Goal: Task Accomplishment & Management: Use online tool/utility

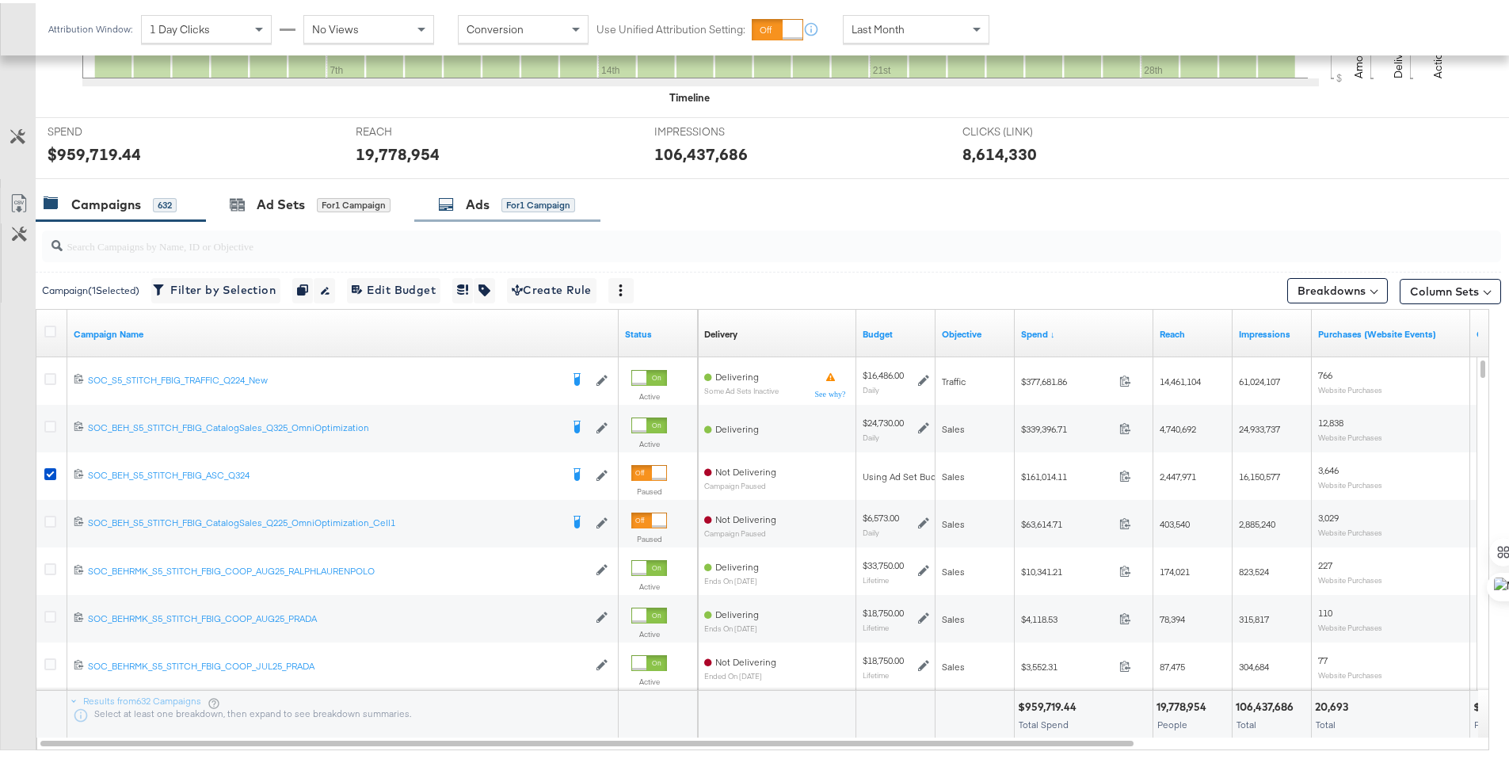
click at [489, 205] on div "Ads" at bounding box center [478, 202] width 24 height 18
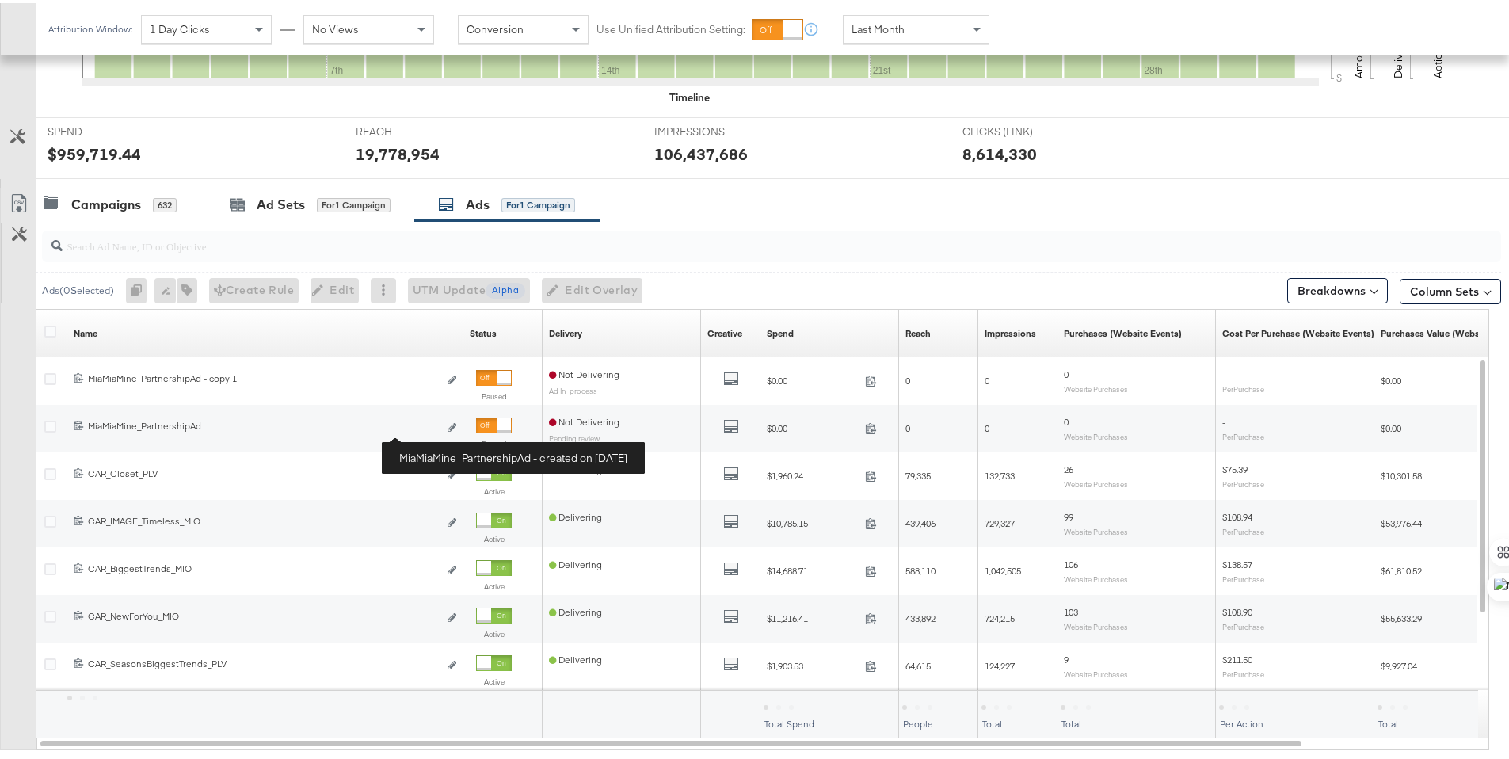
scroll to position [541, 0]
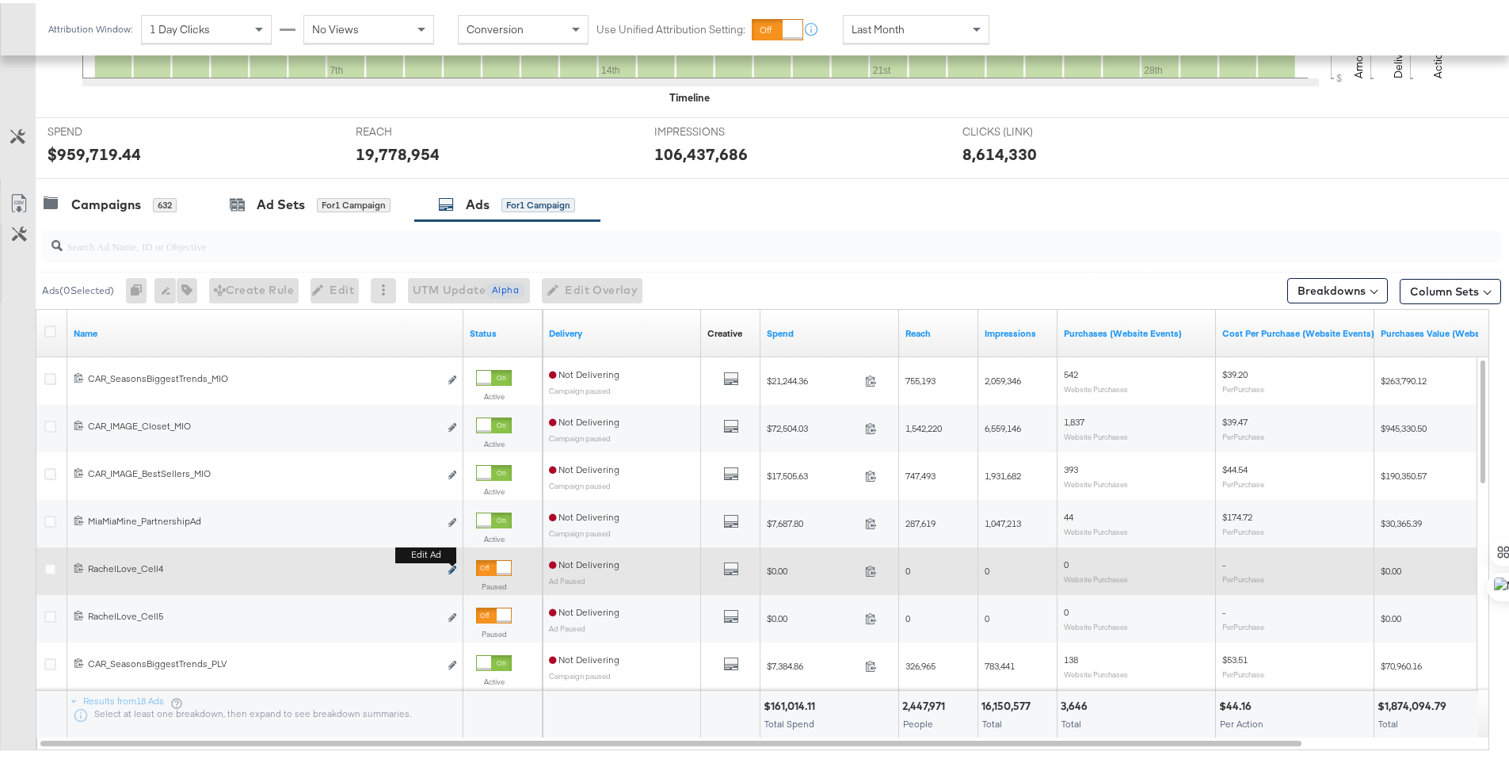
click at [451, 569] on icon "link" at bounding box center [452, 567] width 8 height 9
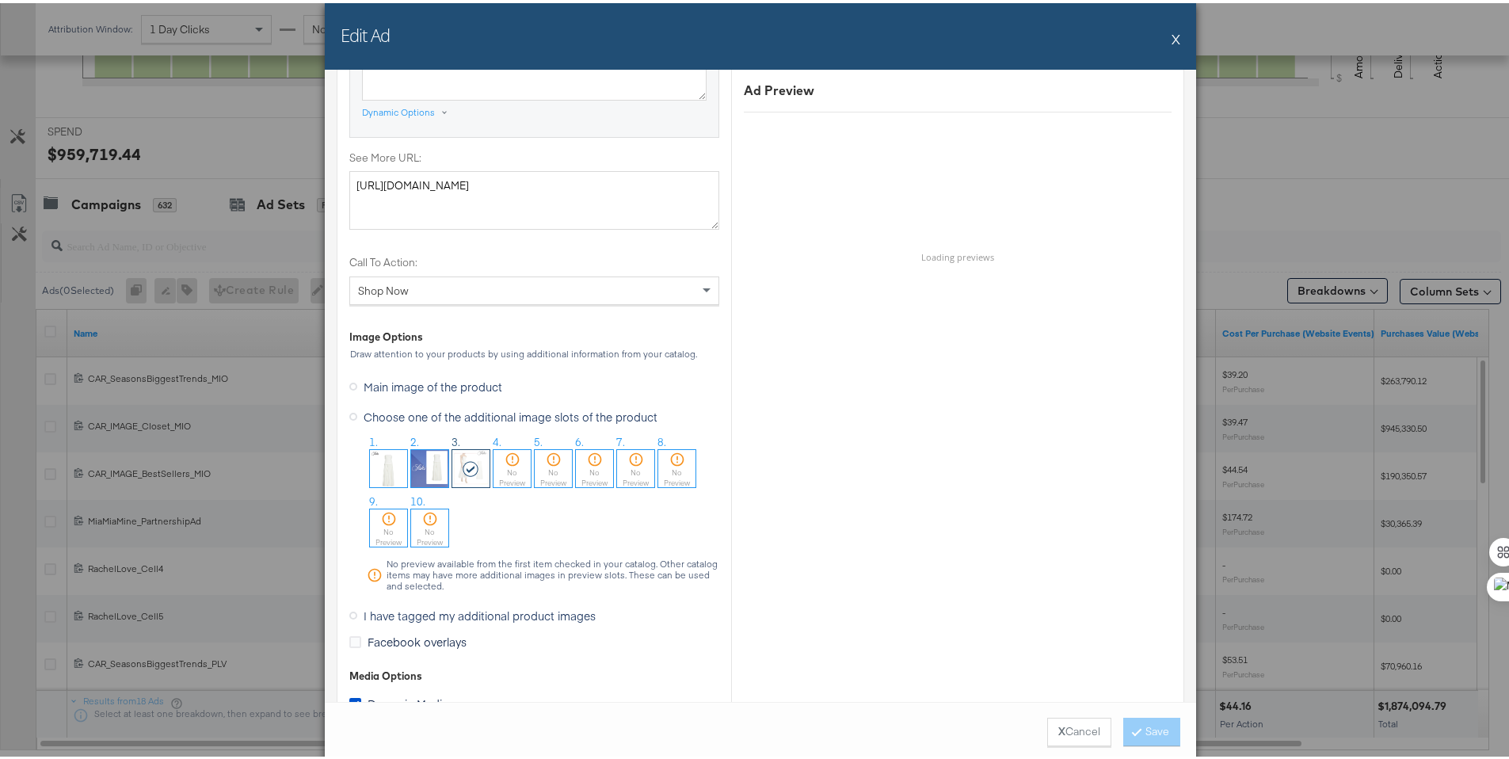
scroll to position [1384, 0]
click at [1173, 37] on button "X" at bounding box center [1176, 36] width 9 height 32
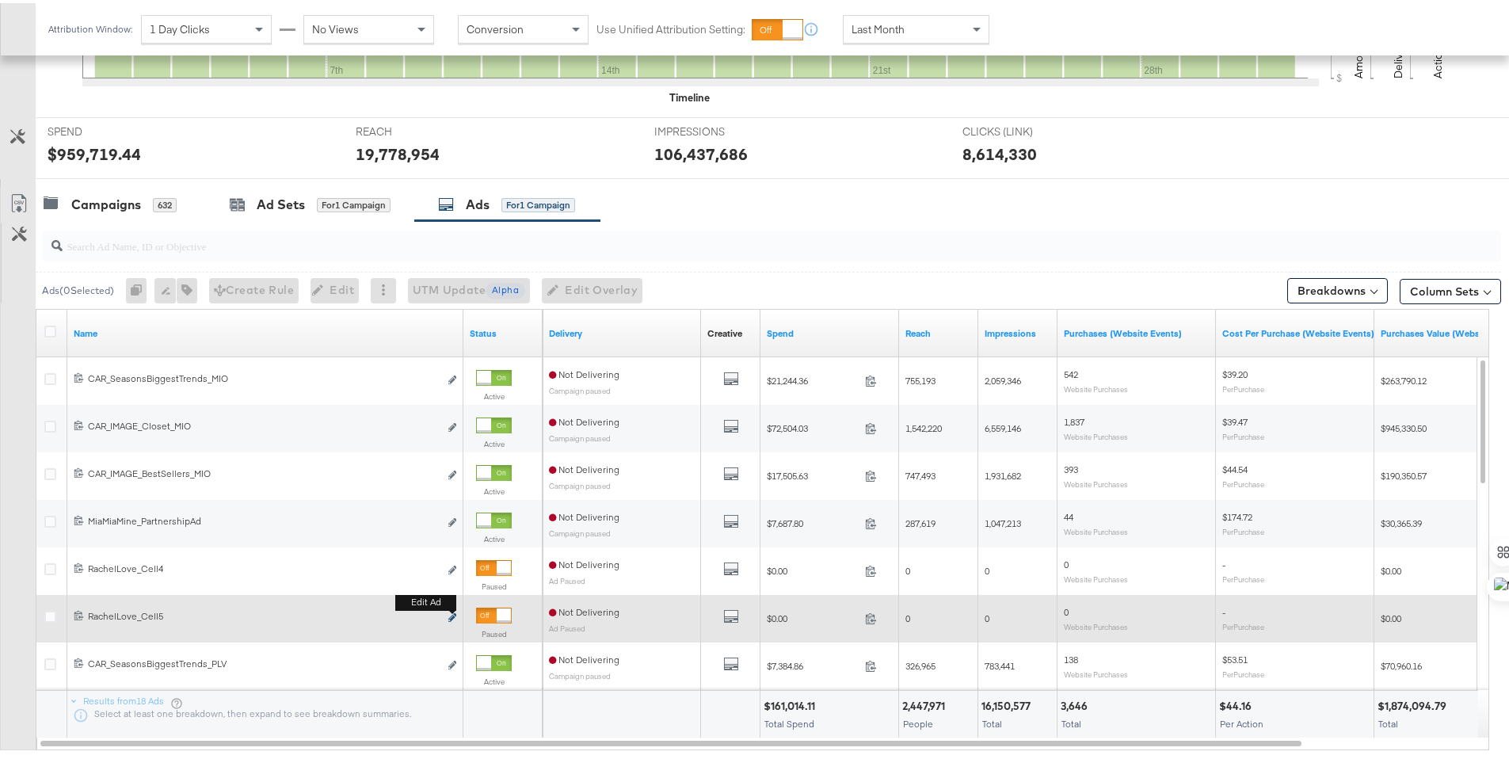
click at [448, 615] on icon "link" at bounding box center [452, 614] width 8 height 9
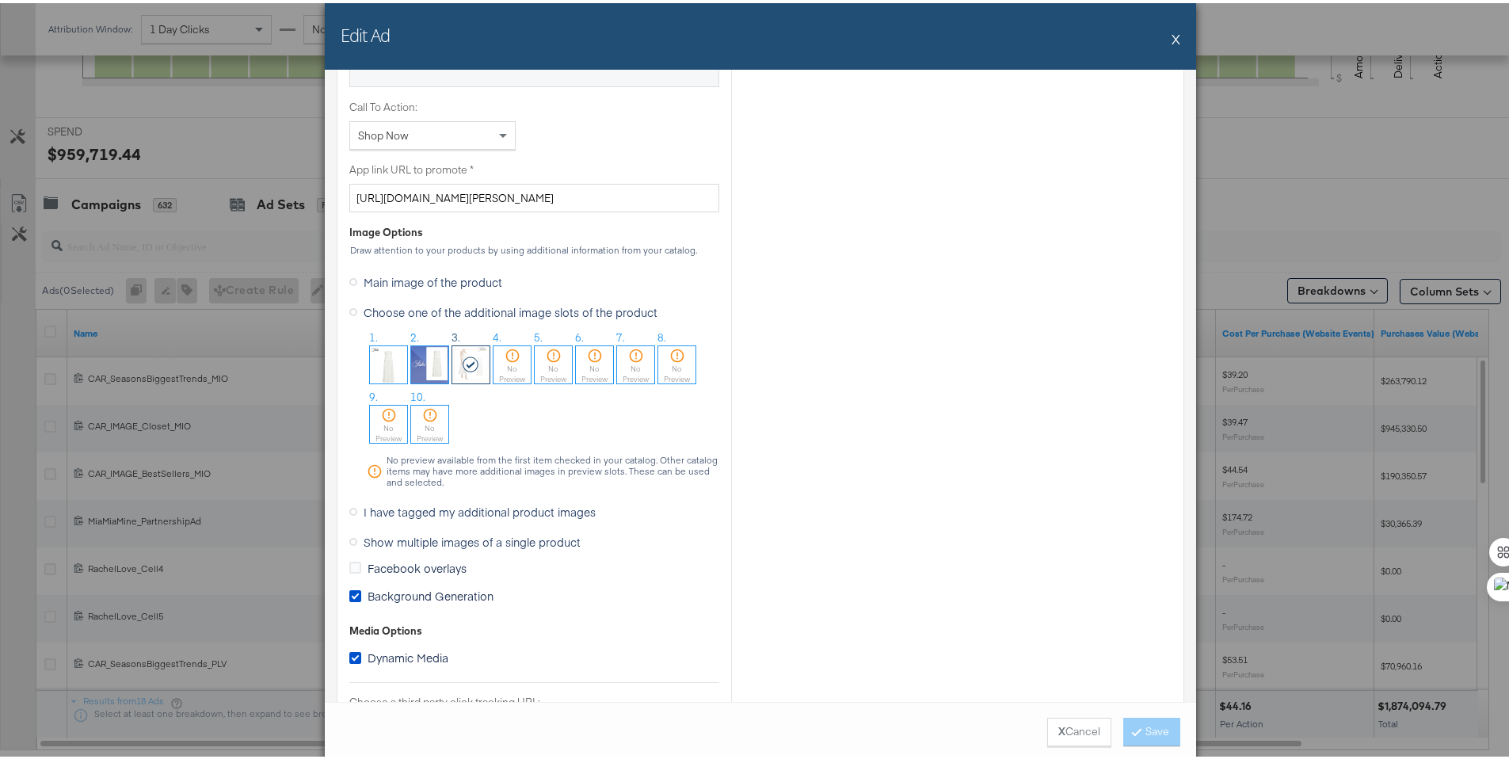
scroll to position [1196, 0]
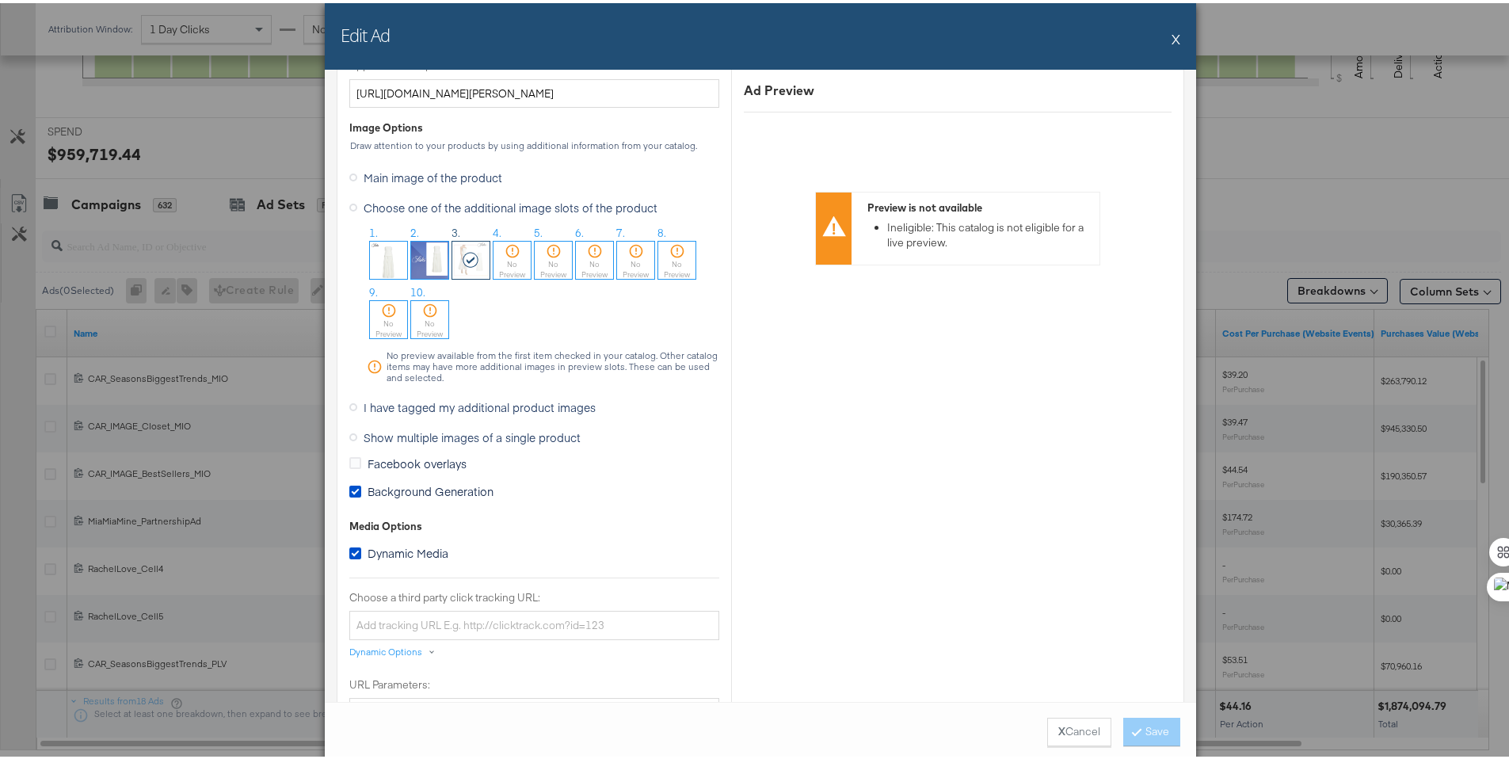
click at [1172, 40] on button "X" at bounding box center [1176, 36] width 9 height 32
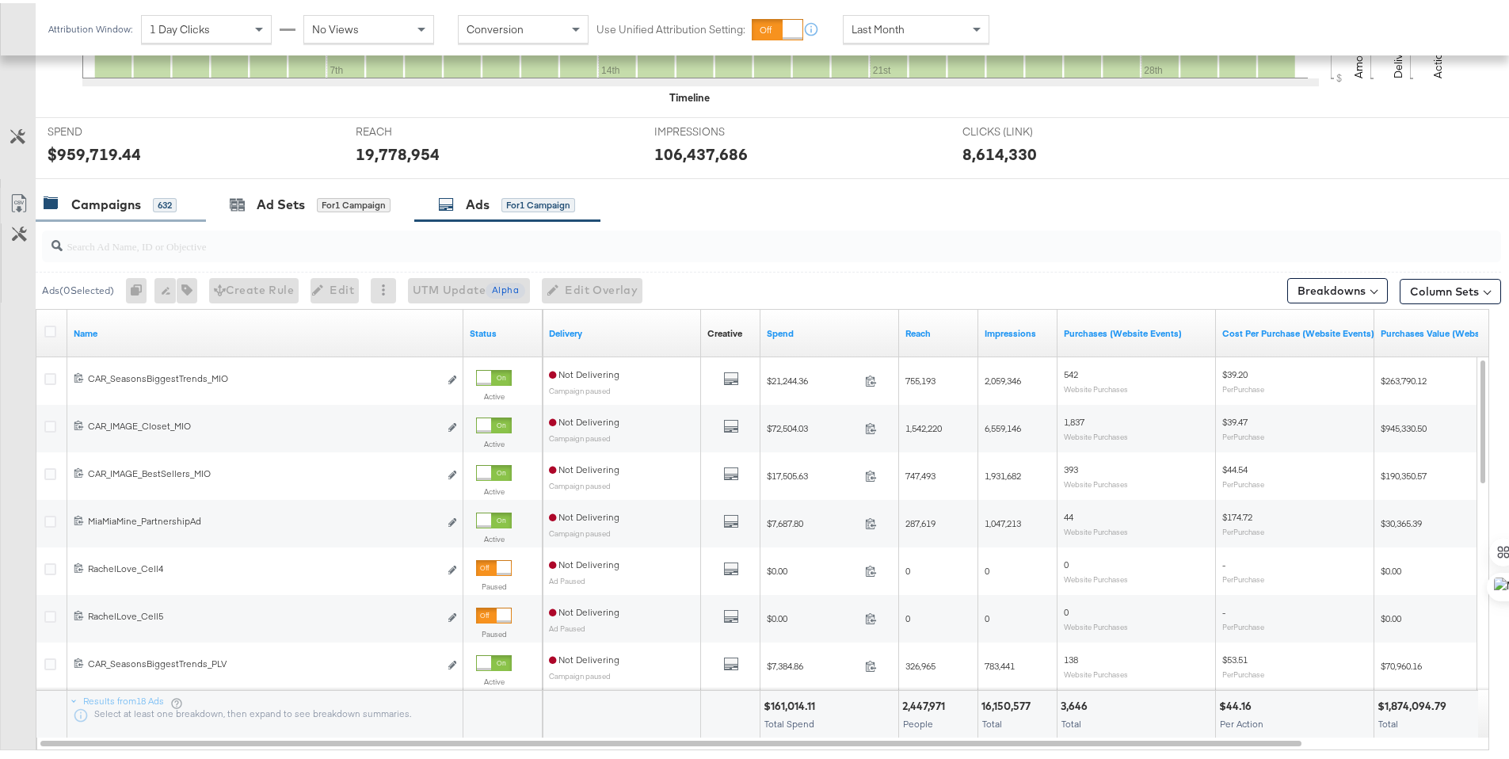
click at [77, 195] on div "Campaigns" at bounding box center [106, 202] width 70 height 18
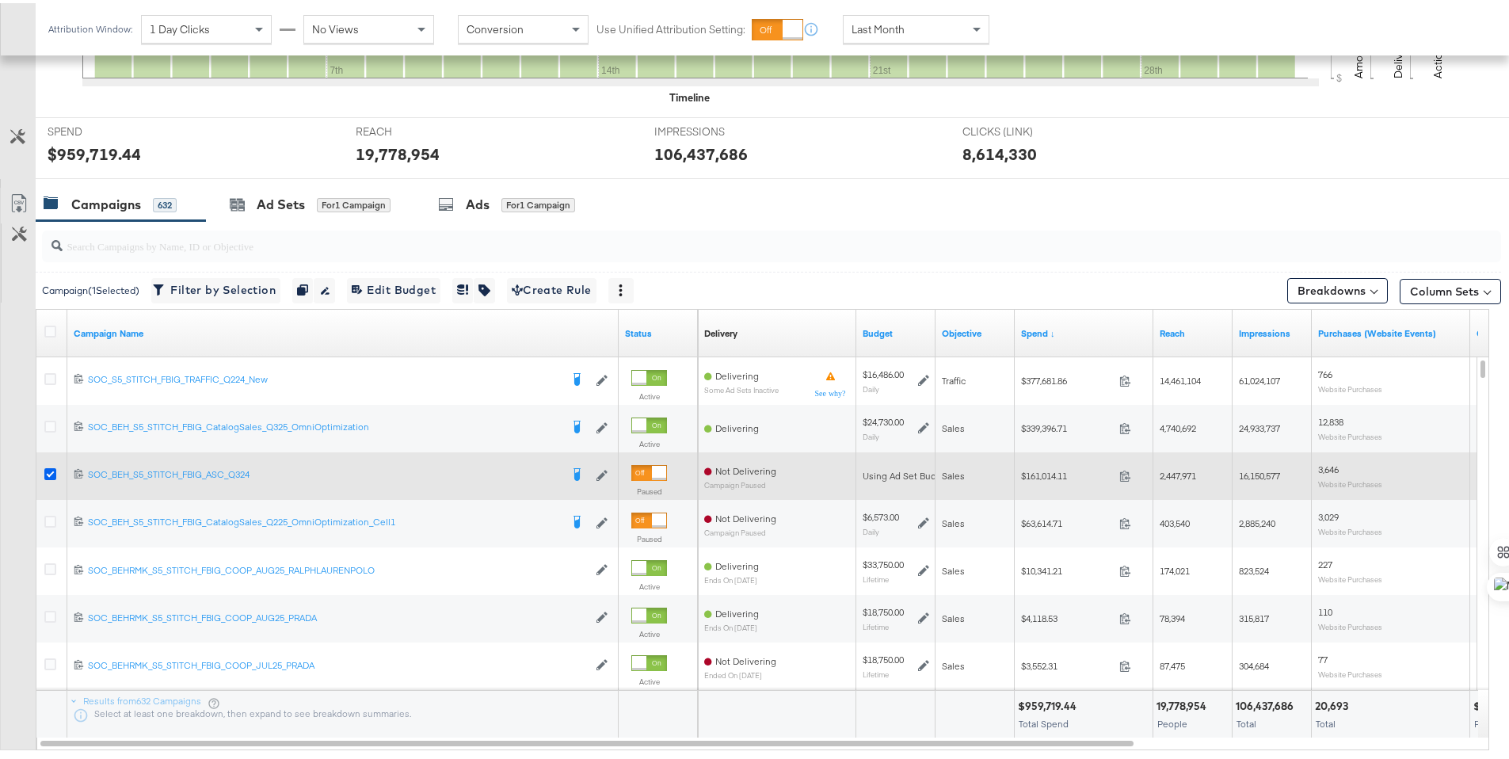
click at [45, 473] on icon at bounding box center [50, 471] width 12 height 12
click at [0, 0] on input "checkbox" at bounding box center [0, 0] width 0 height 0
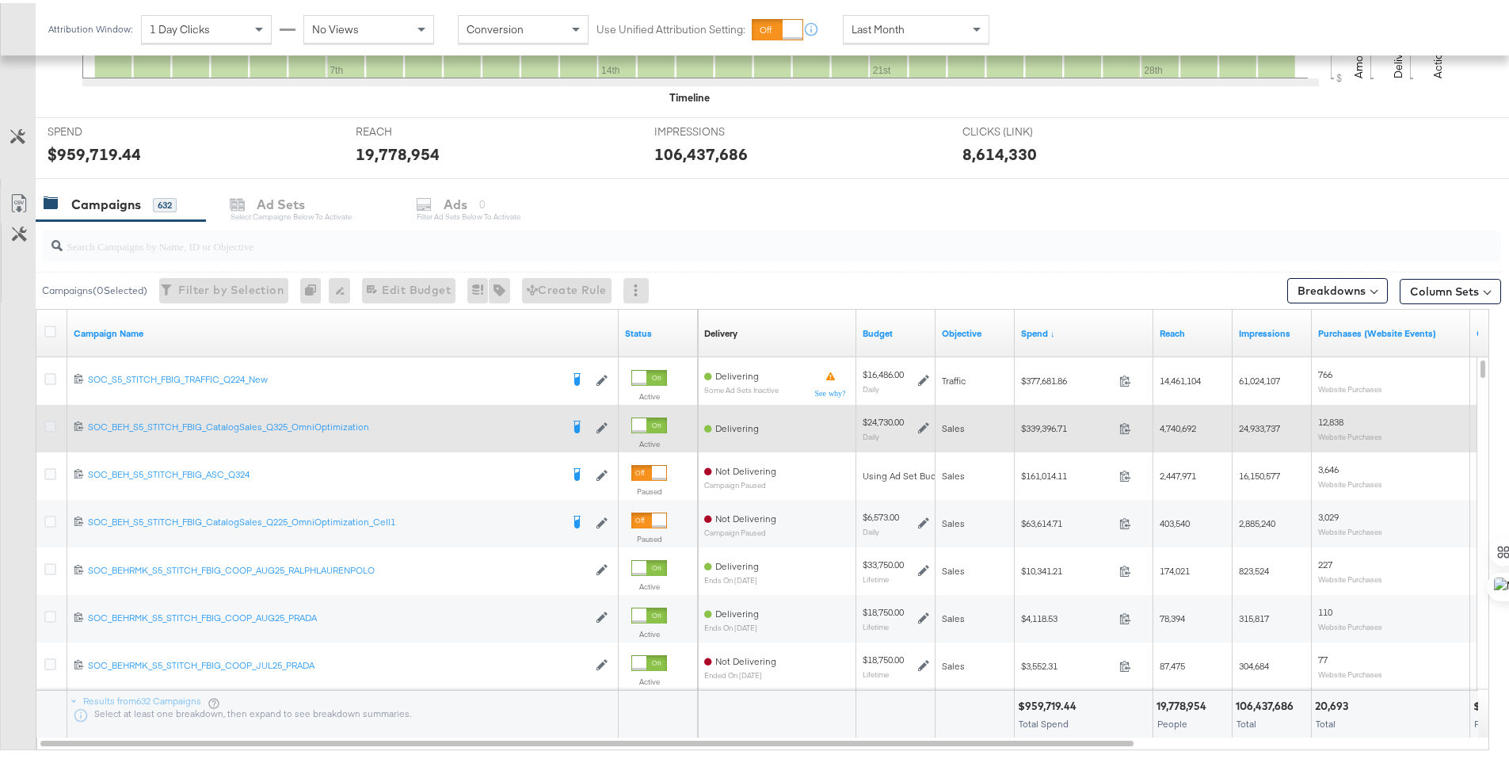
click at [55, 422] on icon at bounding box center [50, 424] width 12 height 12
click at [0, 0] on input "checkbox" at bounding box center [0, 0] width 0 height 0
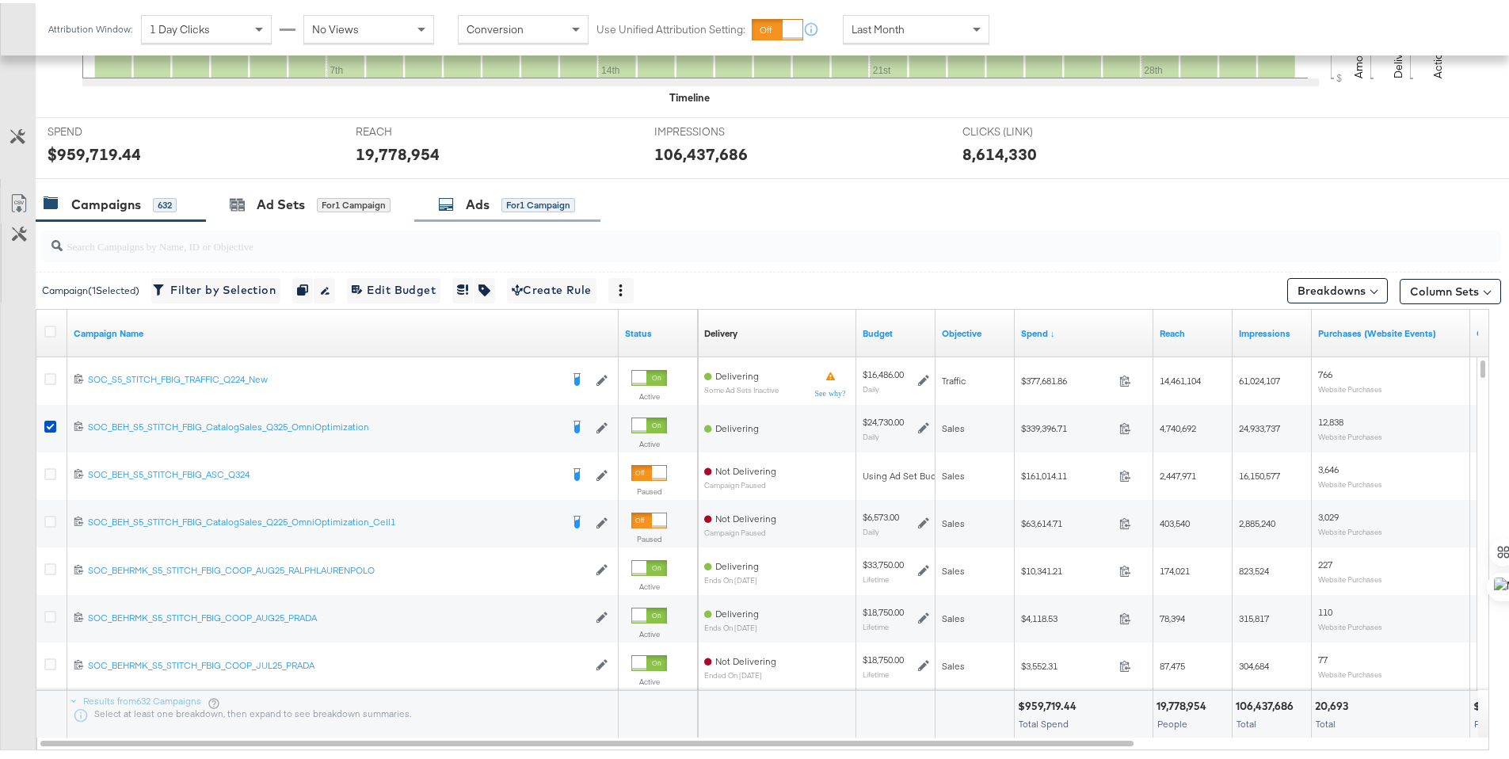
click at [448, 204] on icon at bounding box center [446, 201] width 16 height 16
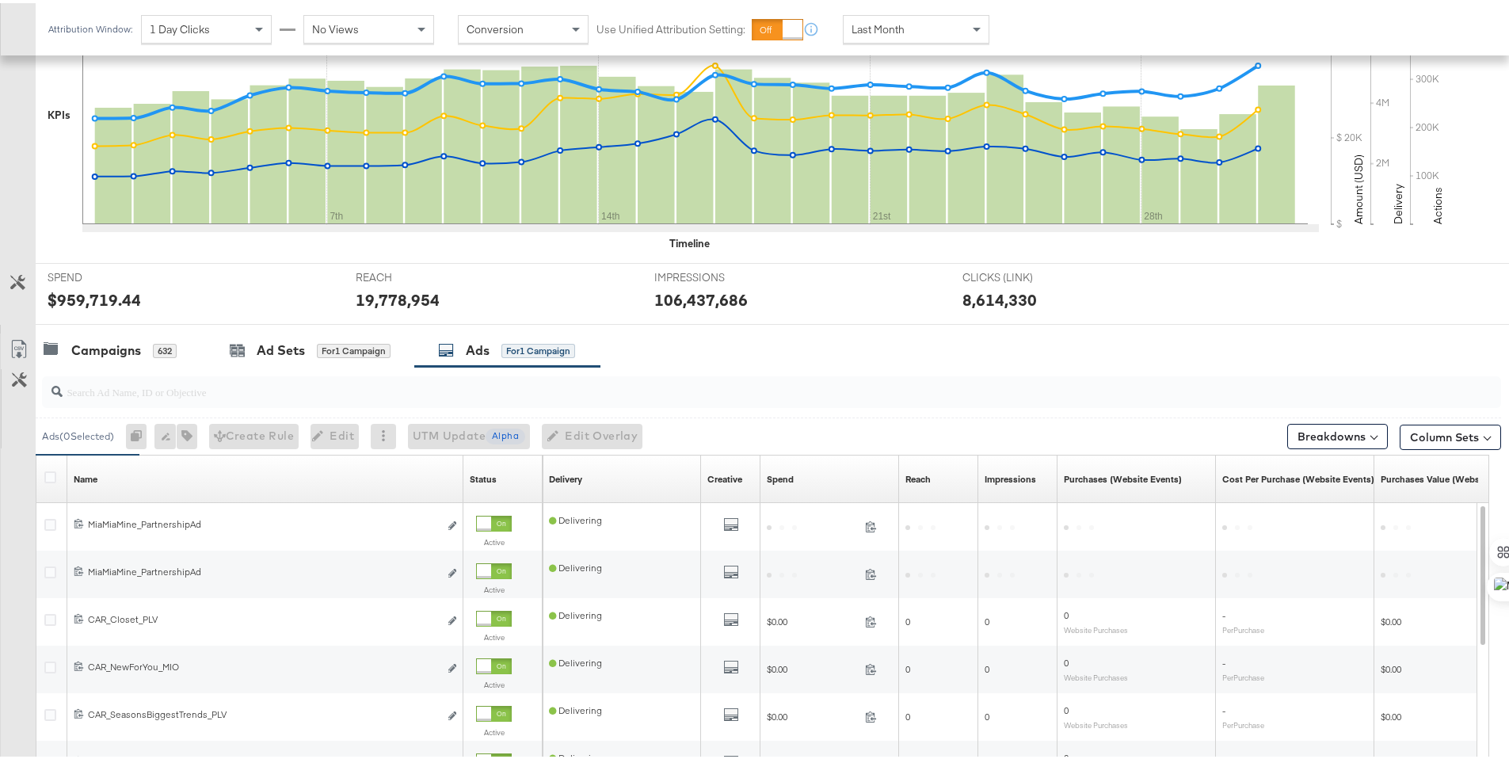
scroll to position [541, 0]
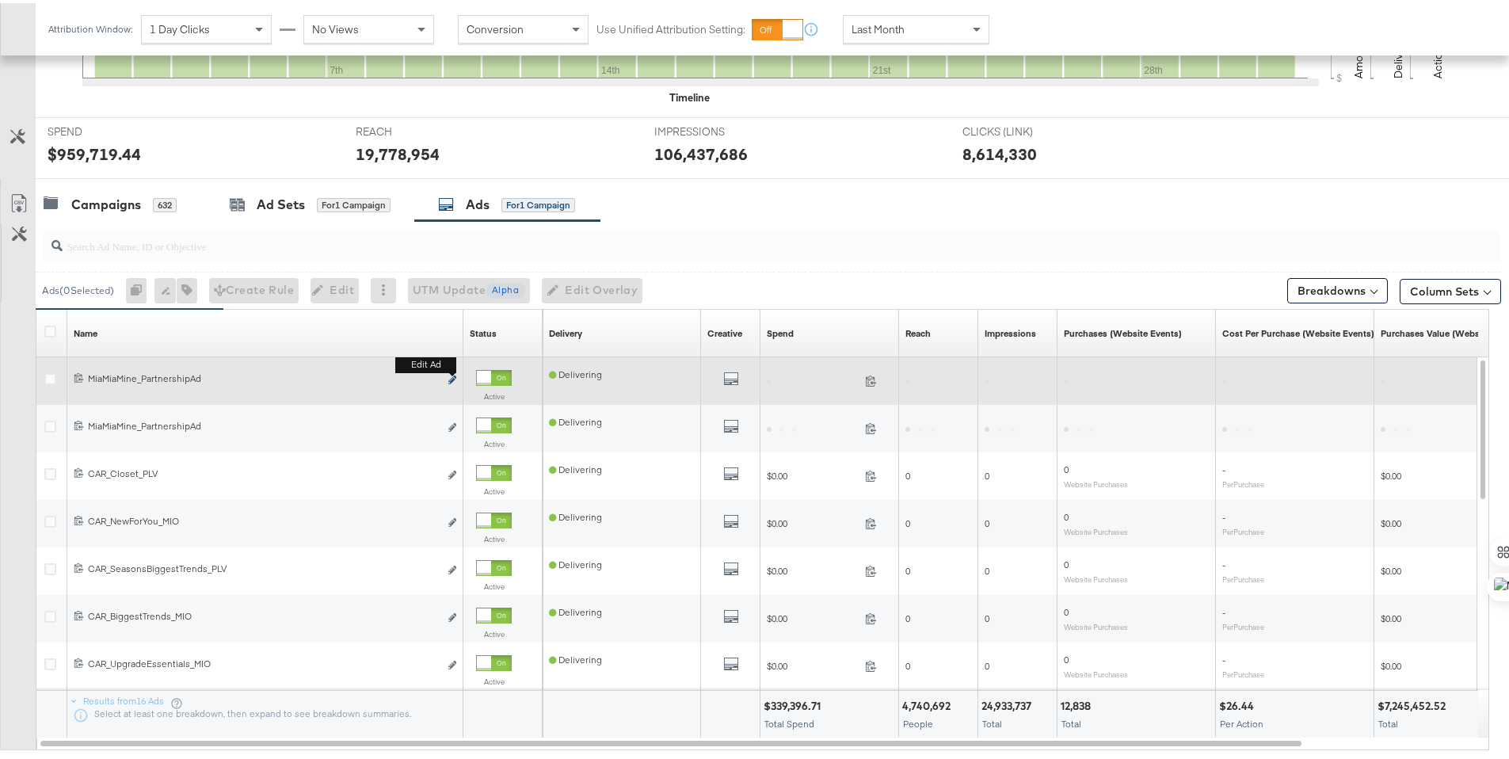
click at [455, 375] on icon "link" at bounding box center [452, 376] width 8 height 9
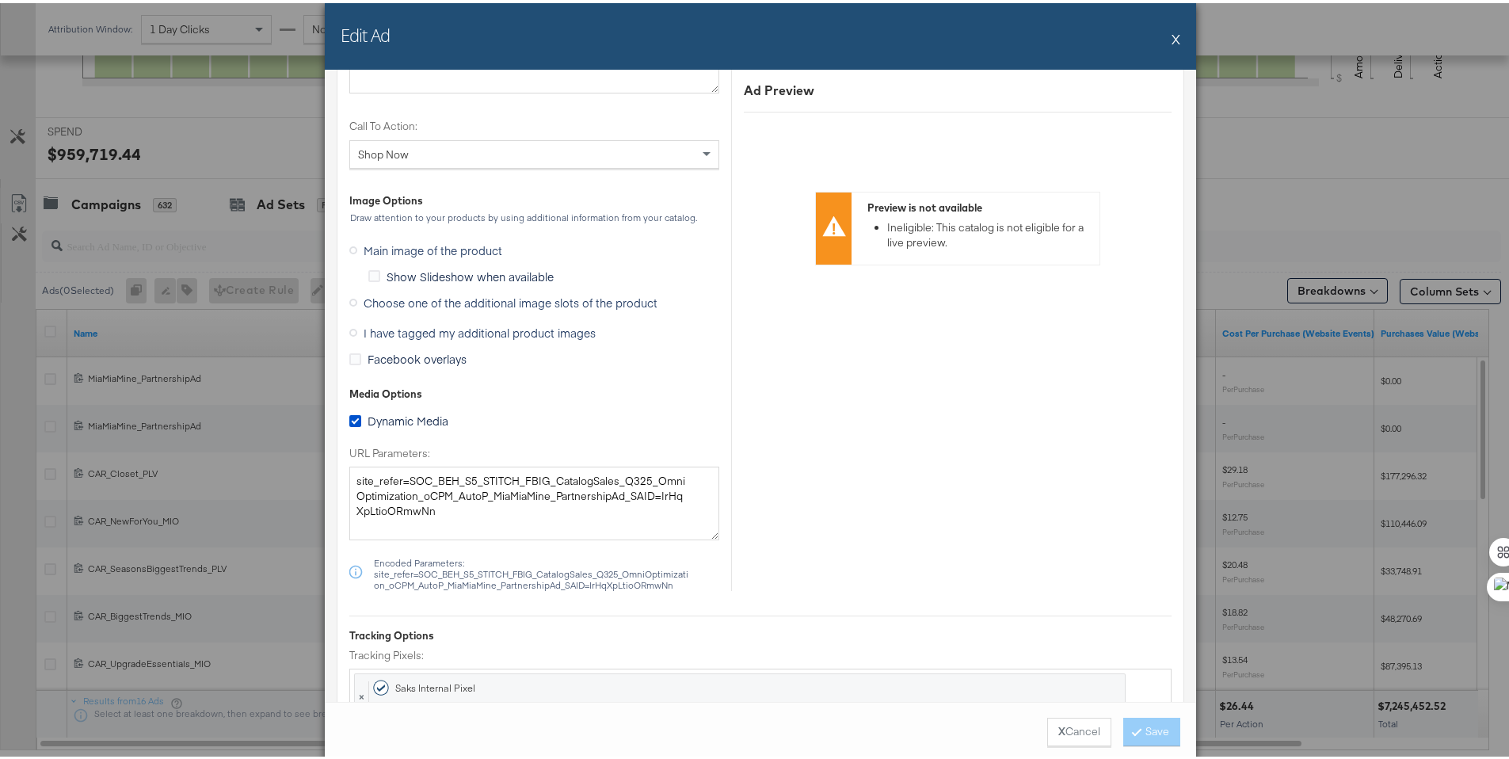
scroll to position [1520, 0]
click at [350, 293] on icon at bounding box center [353, 296] width 8 height 8
click at [0, 0] on input "Choose one of the additional image slots of the product" at bounding box center [0, 0] width 0 height 0
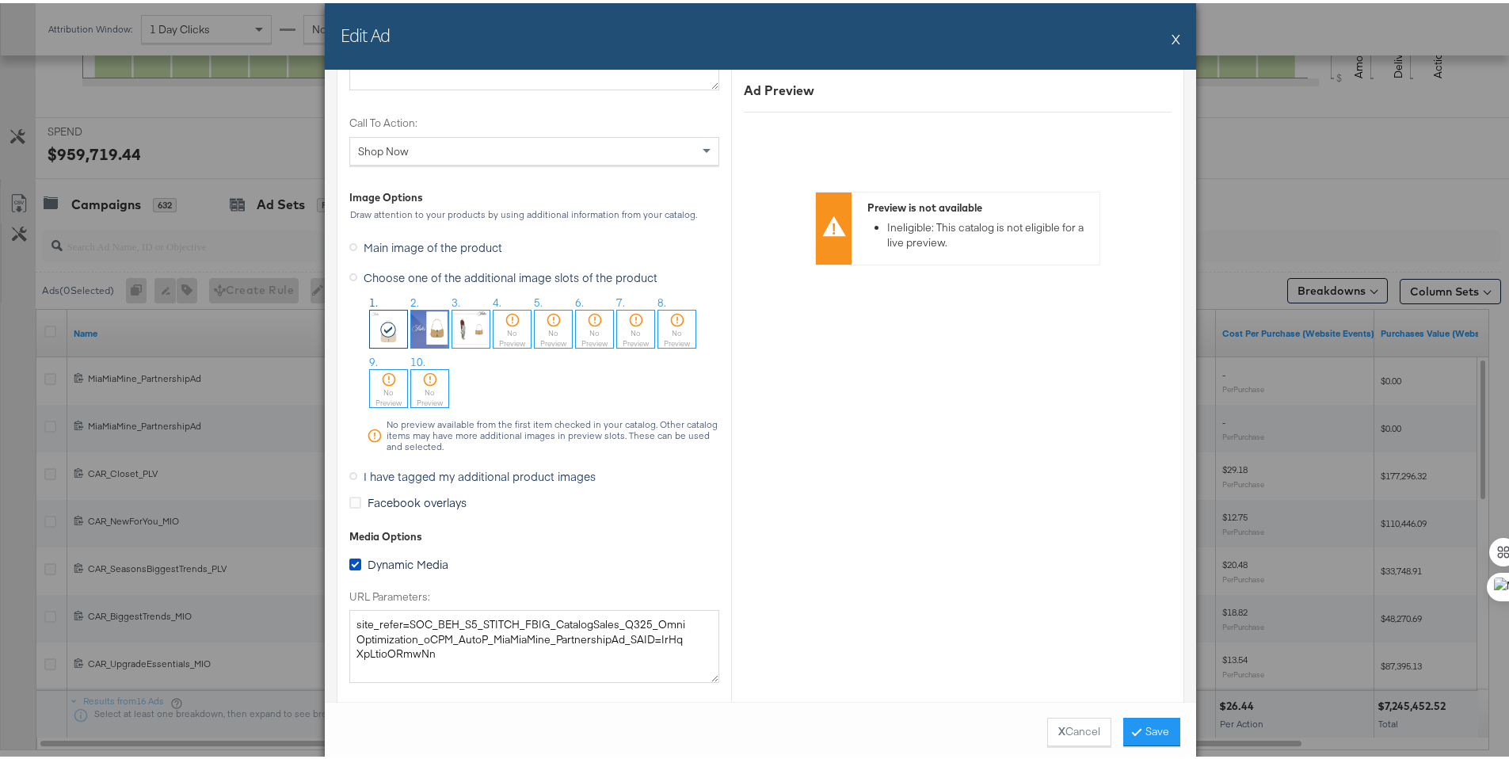
click at [463, 322] on img at bounding box center [470, 325] width 37 height 37
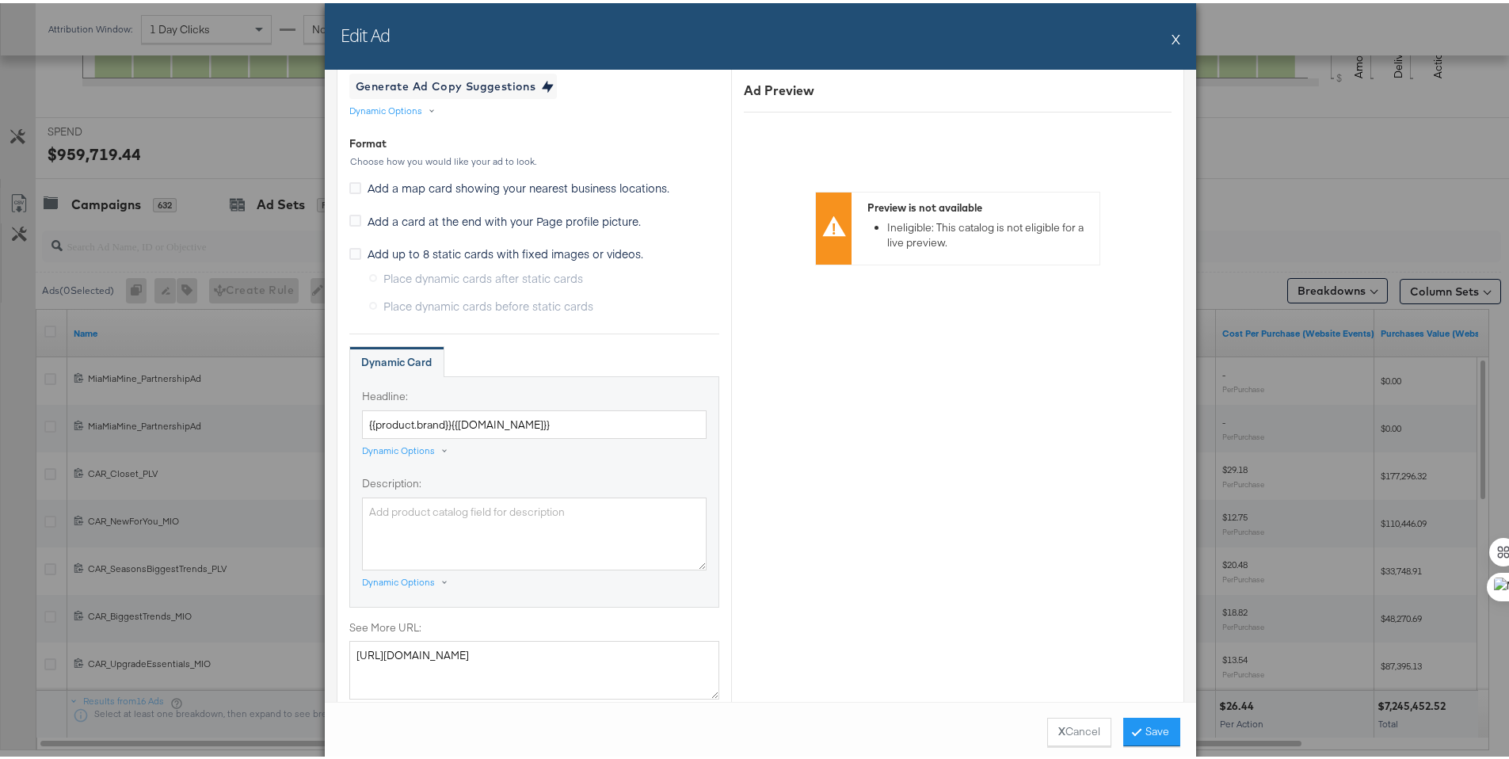
scroll to position [736, 0]
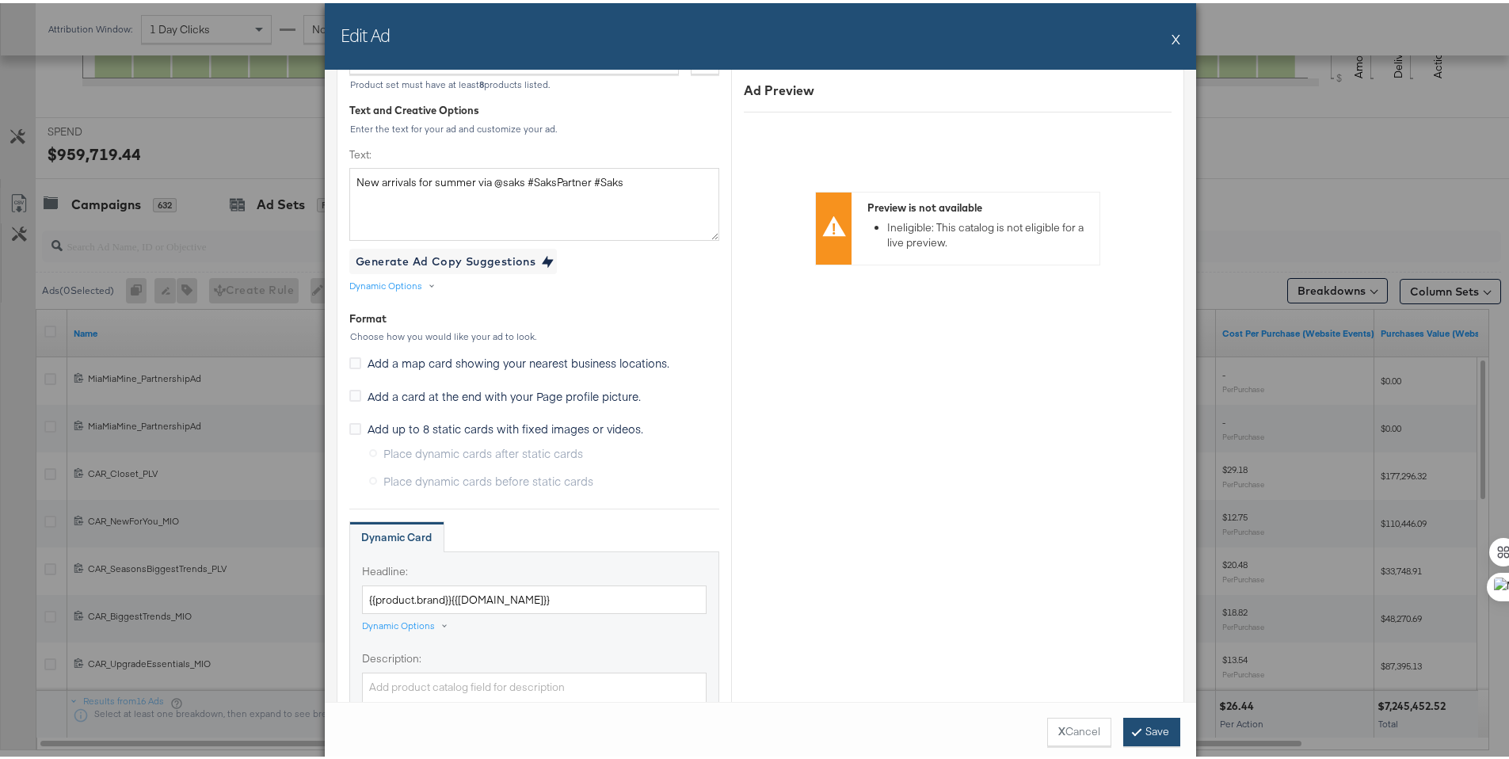
click at [1156, 736] on button "Save" at bounding box center [1151, 729] width 57 height 29
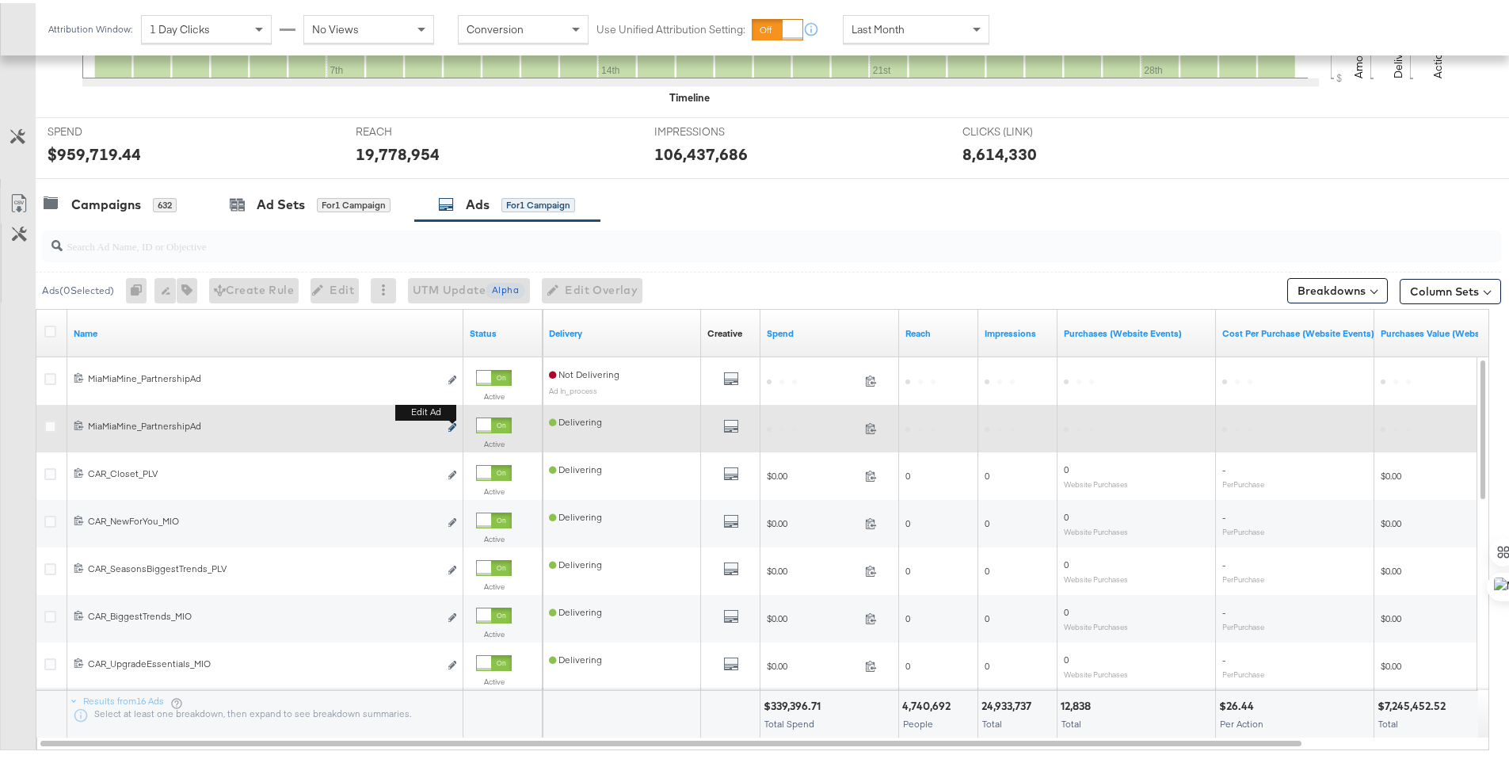
click at [452, 428] on icon "link" at bounding box center [452, 424] width 8 height 9
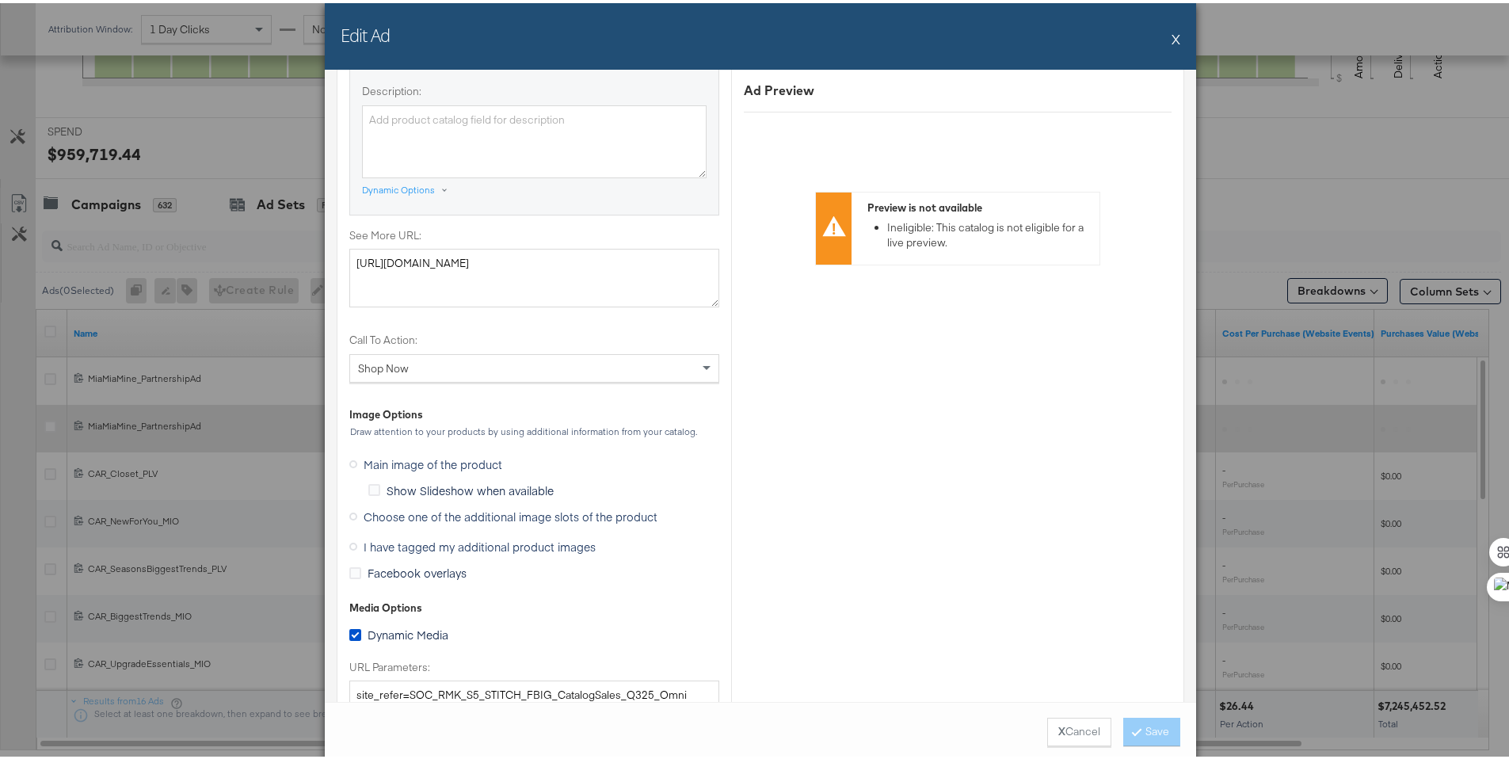
scroll to position [1356, 0]
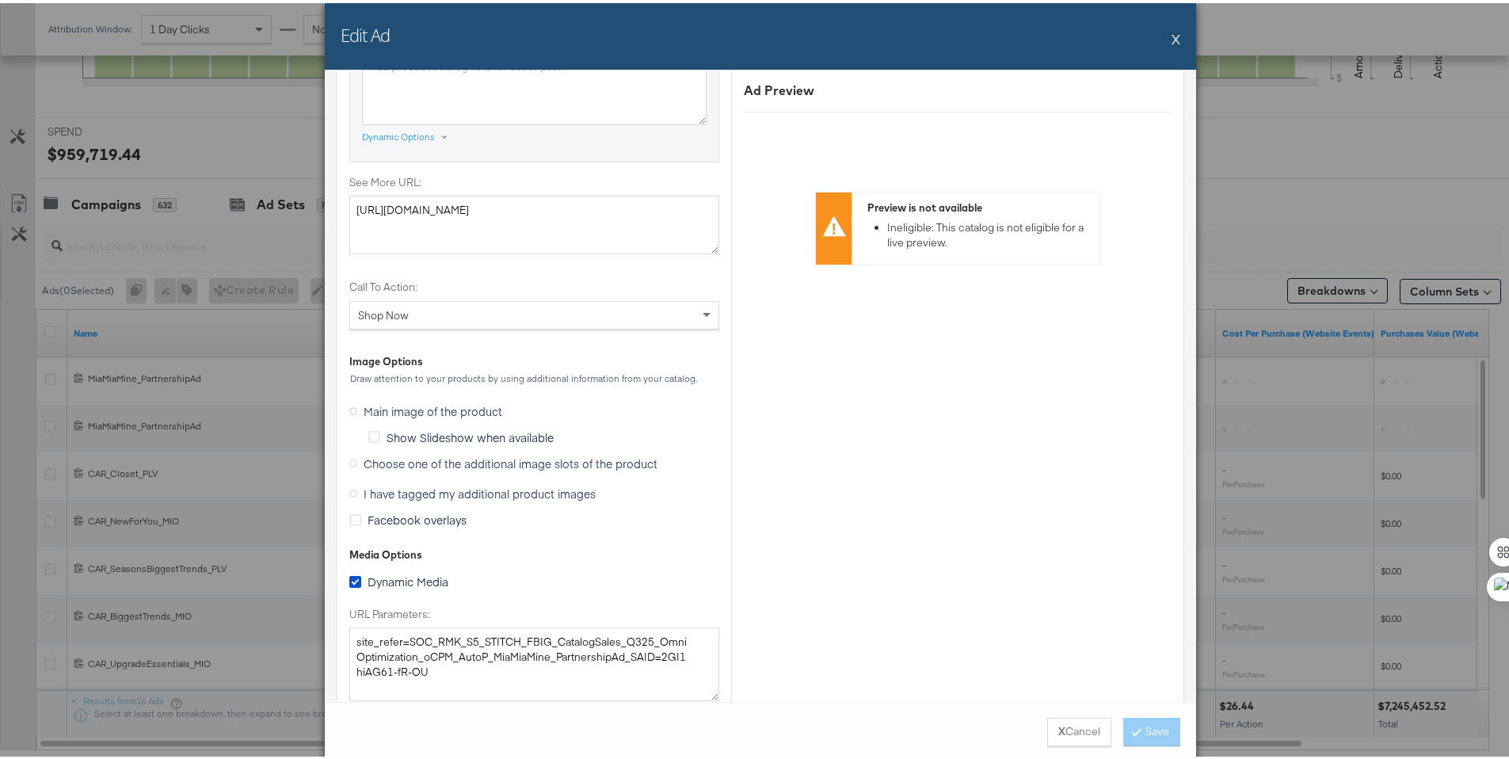
click at [442, 455] on span "Choose one of the additional image slots of the product" at bounding box center [511, 460] width 294 height 16
click at [0, 0] on input "Choose one of the additional image slots of the product" at bounding box center [0, 0] width 0 height 0
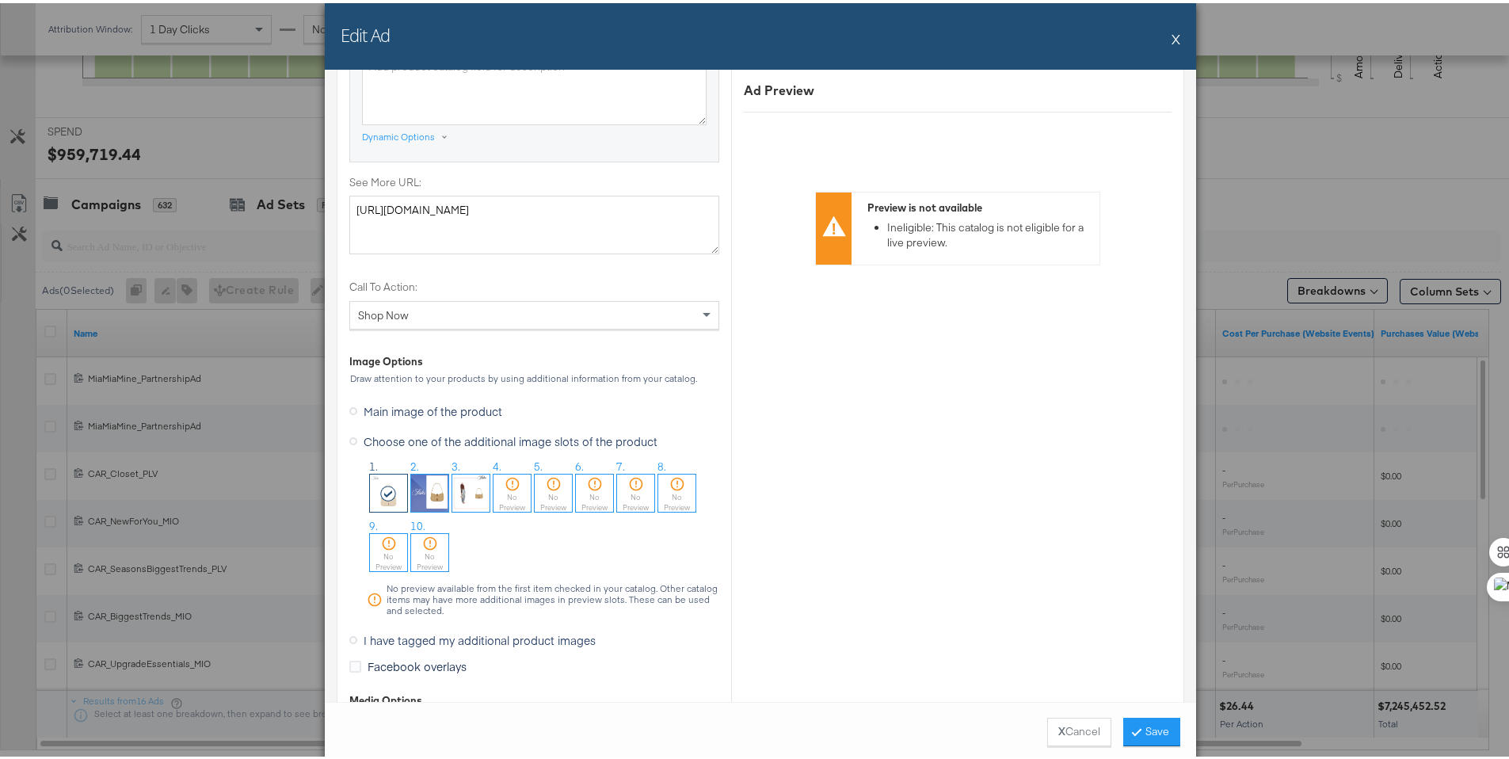
click at [457, 485] on img at bounding box center [470, 489] width 37 height 37
click at [1155, 723] on button "Save" at bounding box center [1151, 729] width 57 height 29
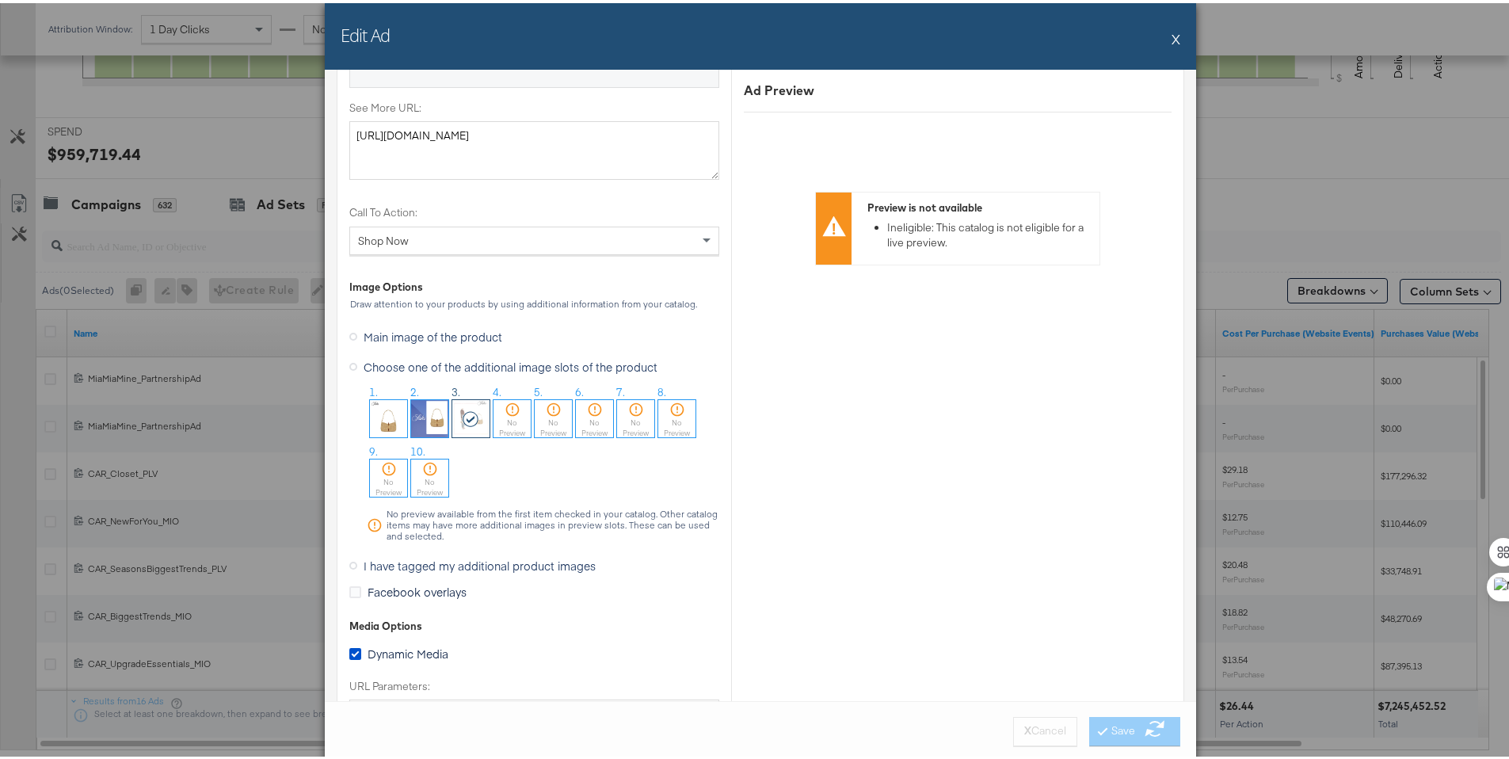
scroll to position [1437, 0]
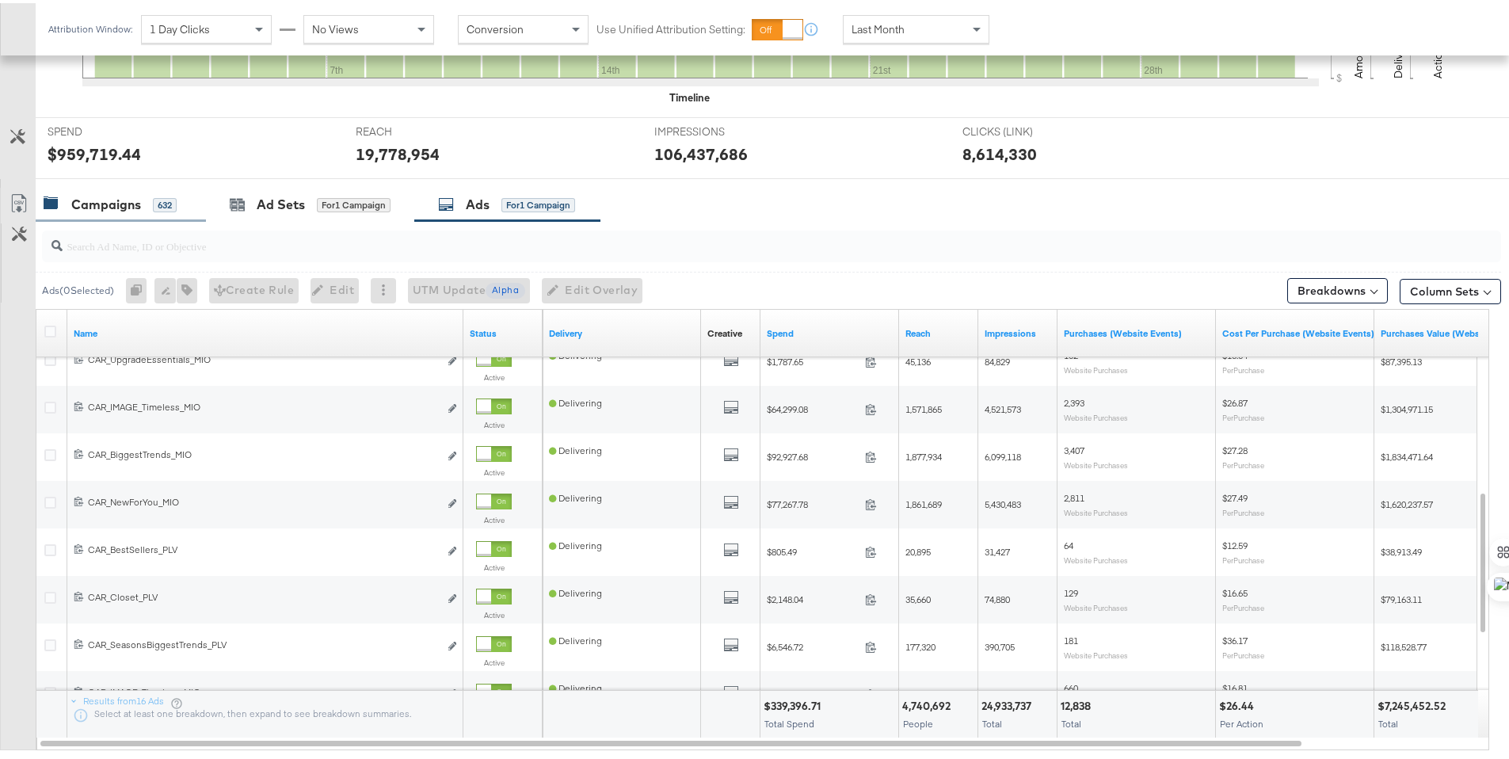
click at [88, 203] on div "Campaigns" at bounding box center [106, 202] width 70 height 18
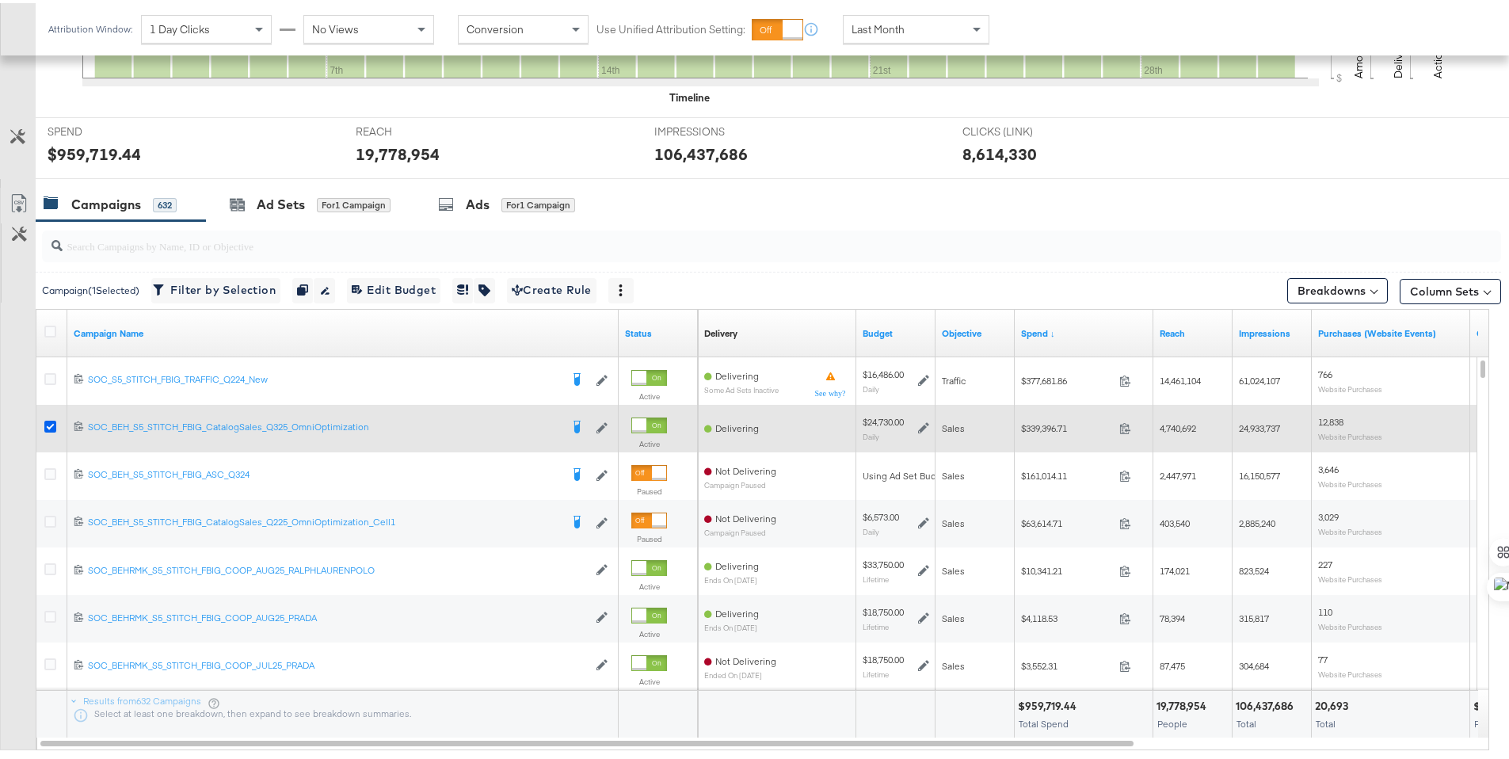
click at [55, 424] on icon at bounding box center [50, 424] width 12 height 12
click at [0, 0] on input "checkbox" at bounding box center [0, 0] width 0 height 0
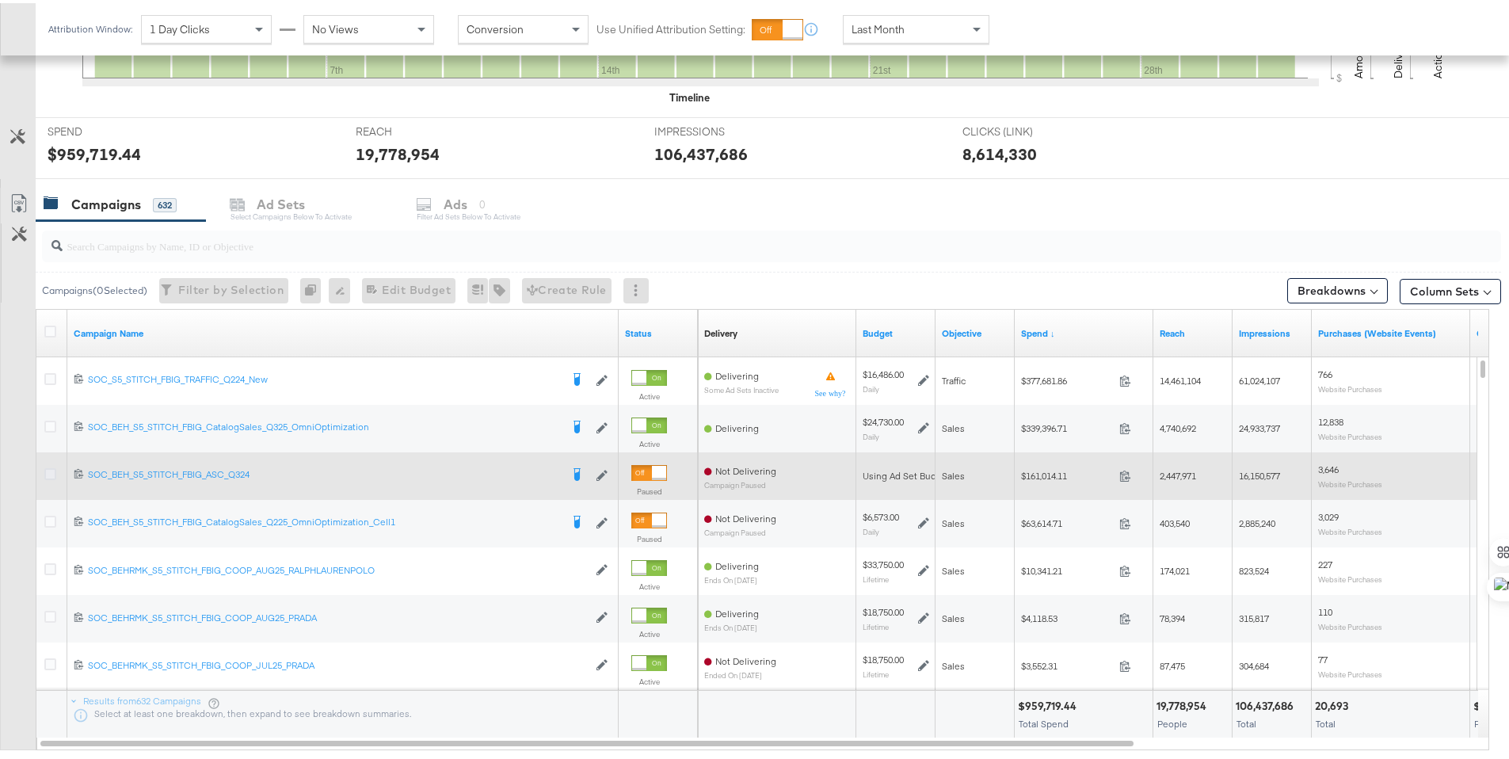
click at [52, 467] on icon at bounding box center [50, 471] width 12 height 12
click at [0, 0] on input "checkbox" at bounding box center [0, 0] width 0 height 0
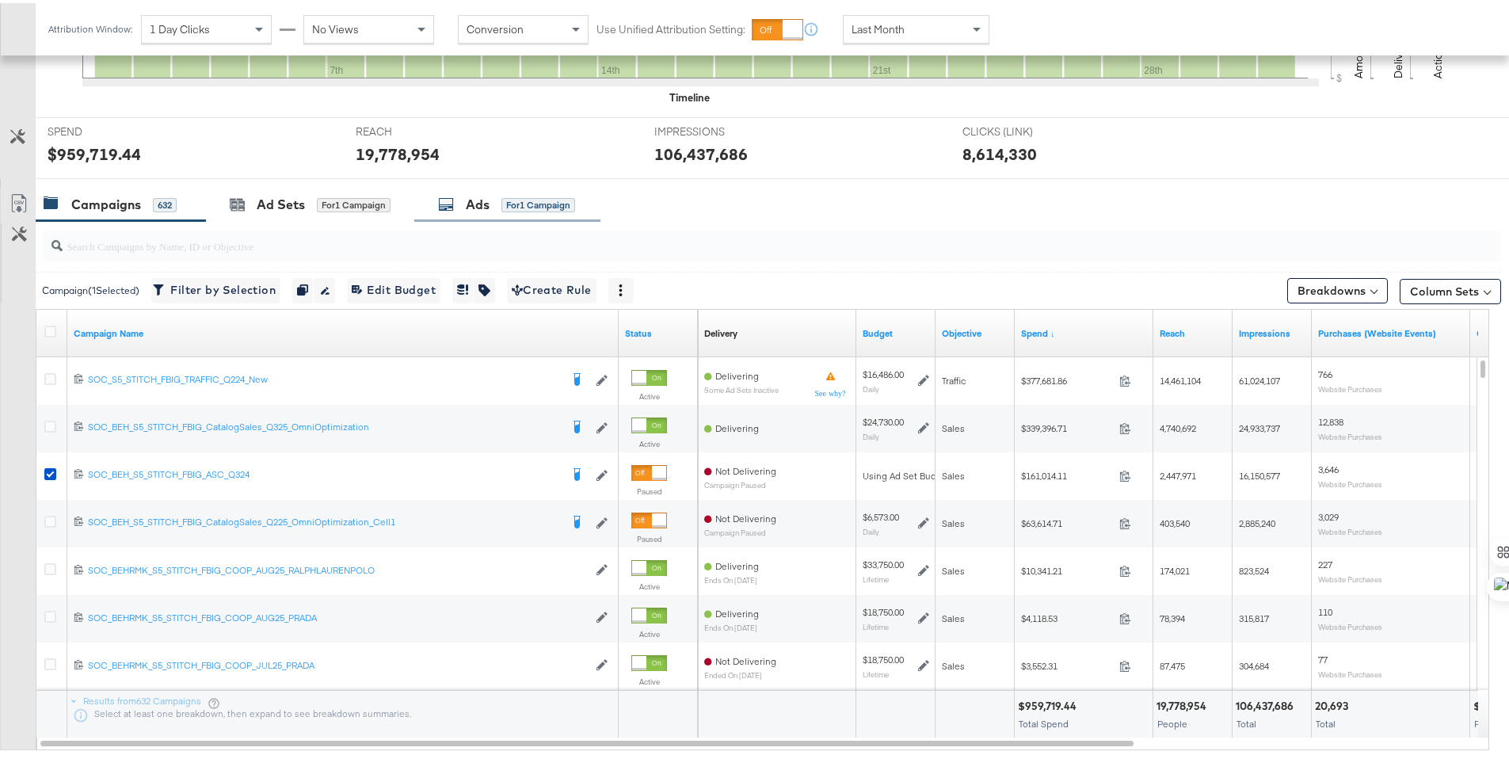
click at [440, 203] on icon at bounding box center [446, 201] width 16 height 16
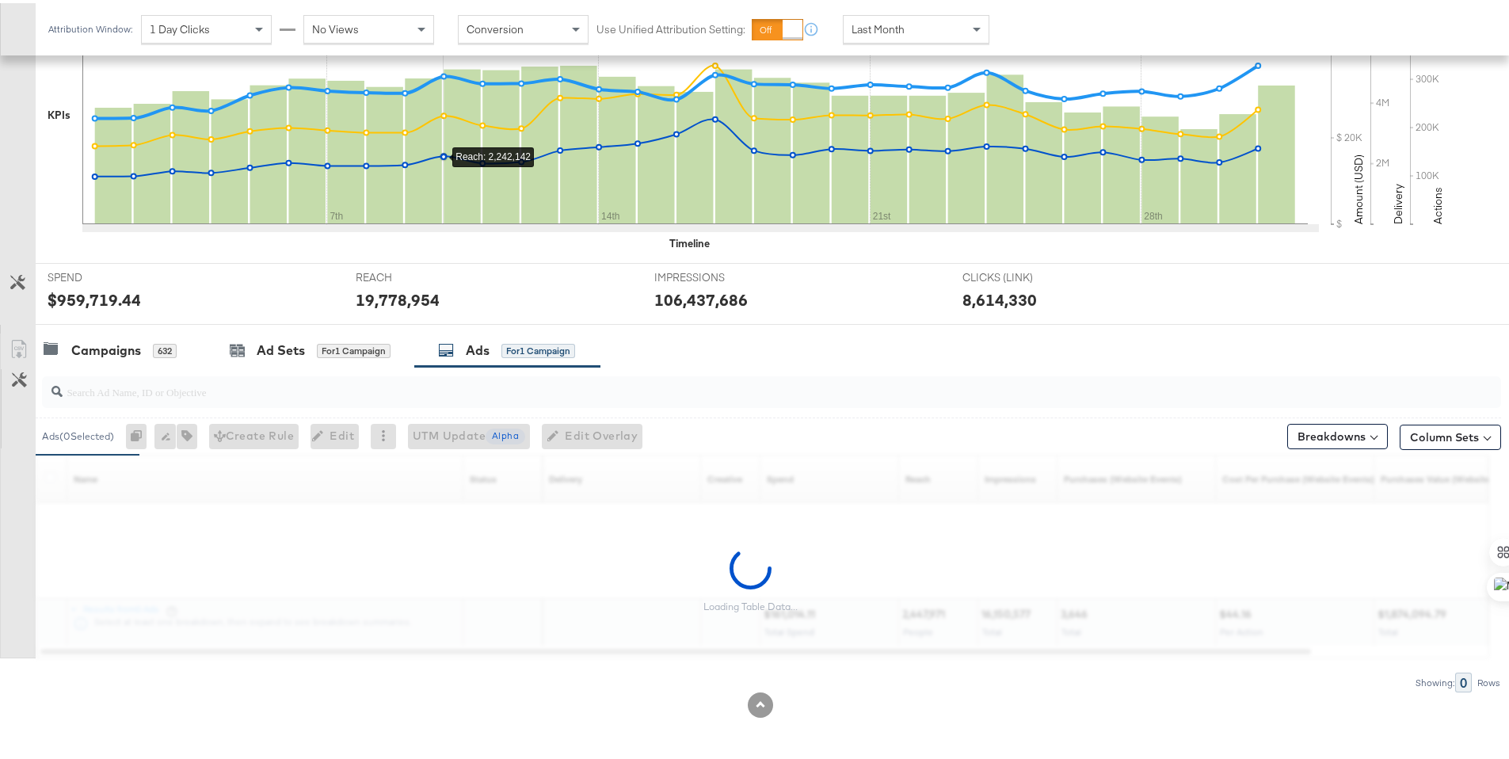
scroll to position [541, 0]
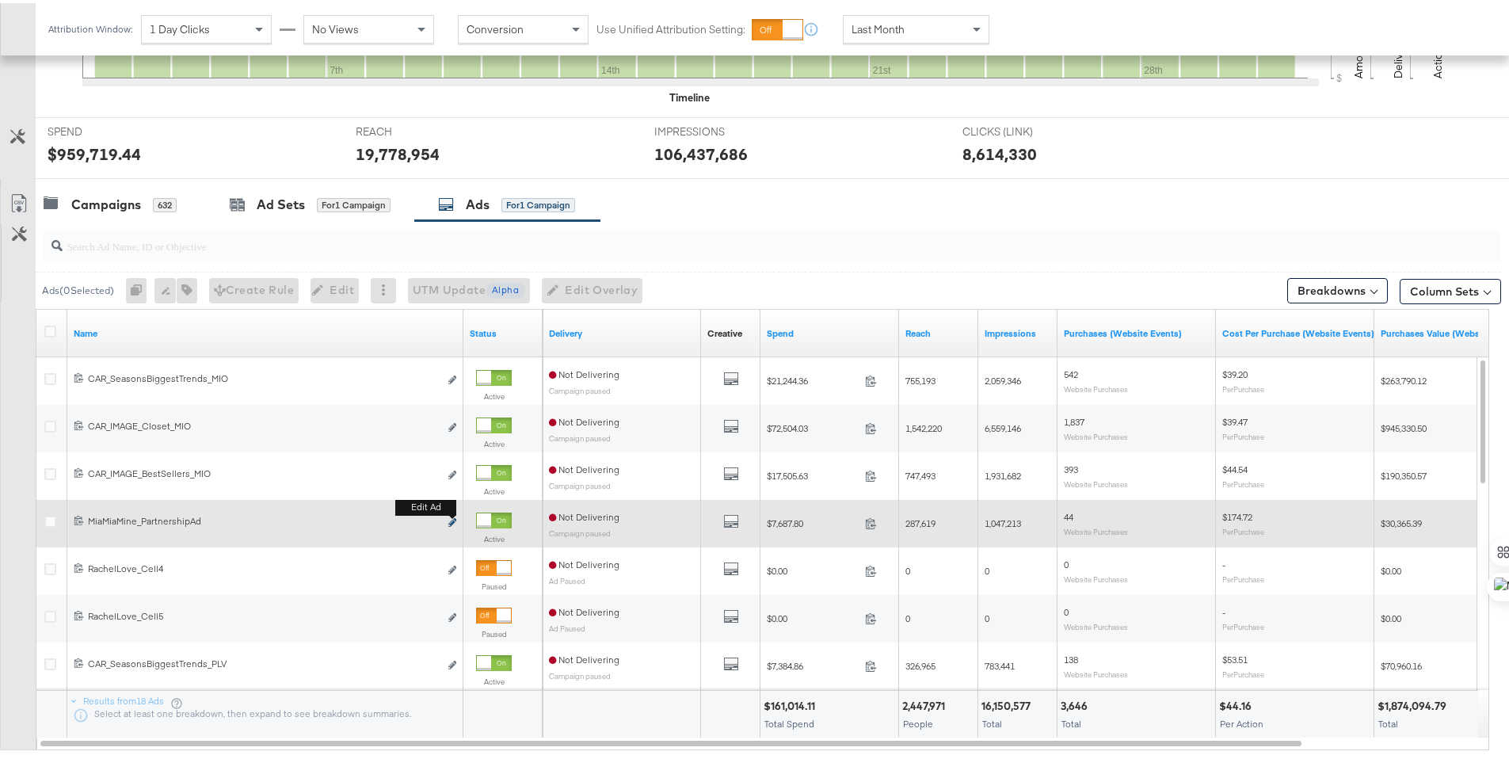
click at [452, 519] on icon "link" at bounding box center [452, 519] width 8 height 9
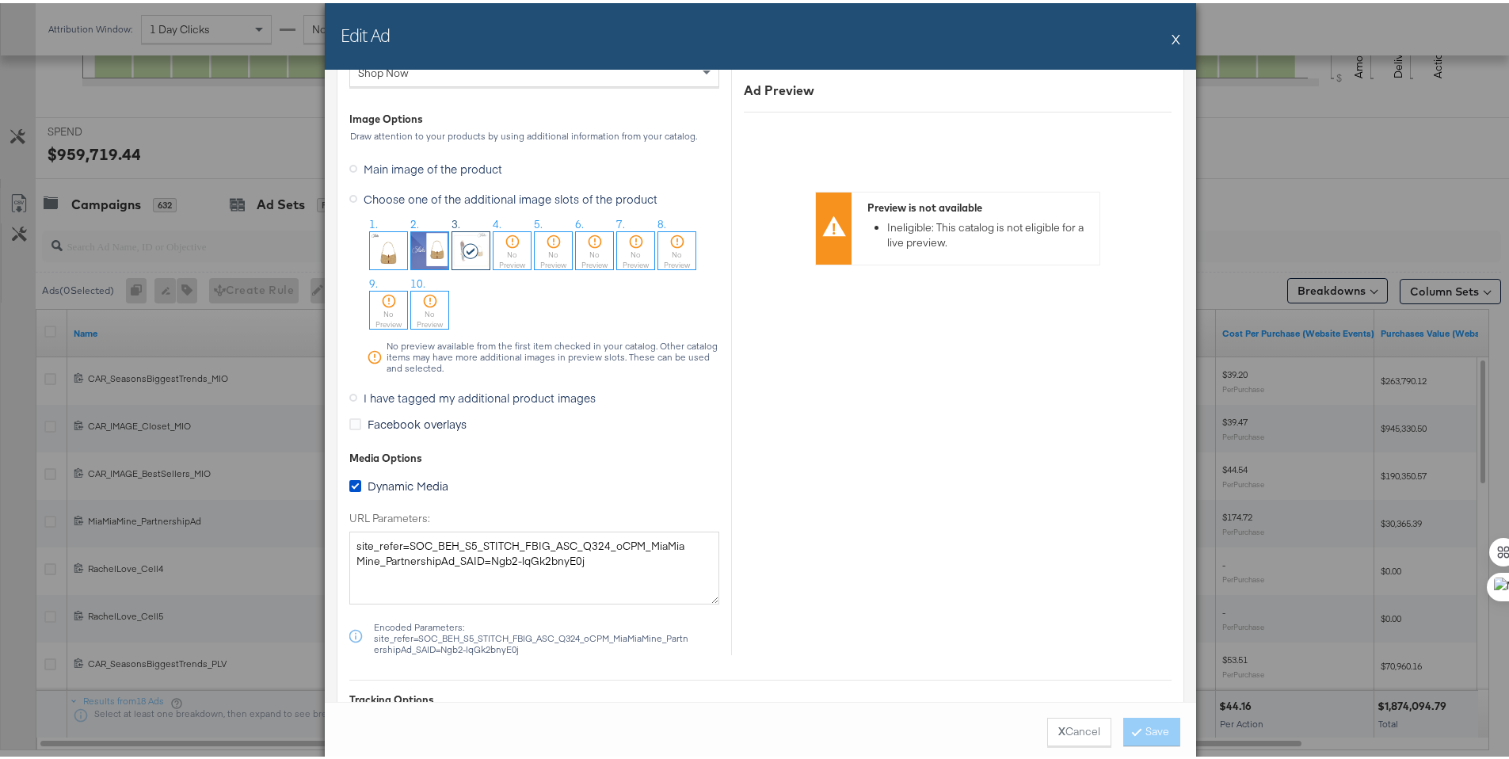
scroll to position [1616, 0]
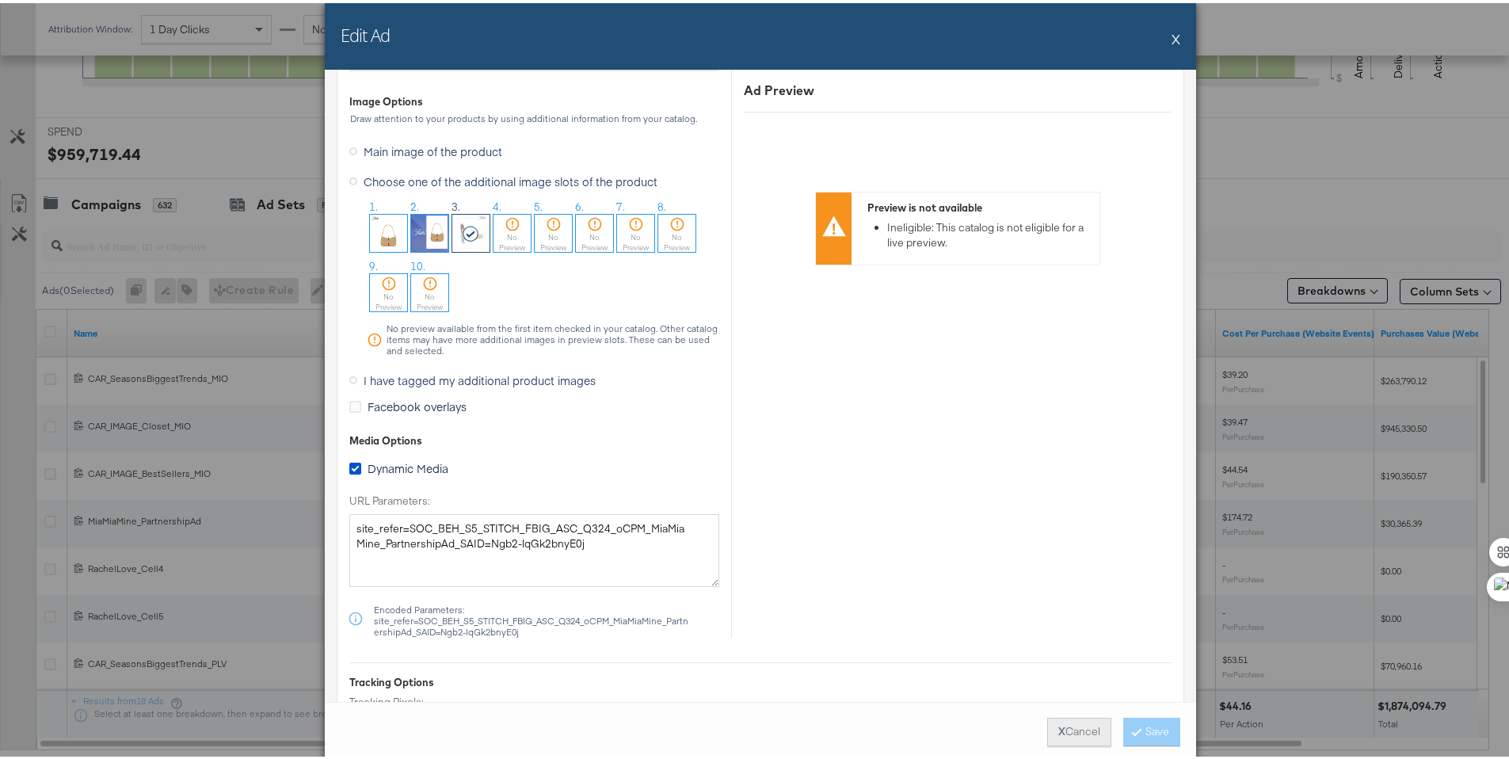
click at [1058, 728] on strong "X" at bounding box center [1061, 728] width 7 height 15
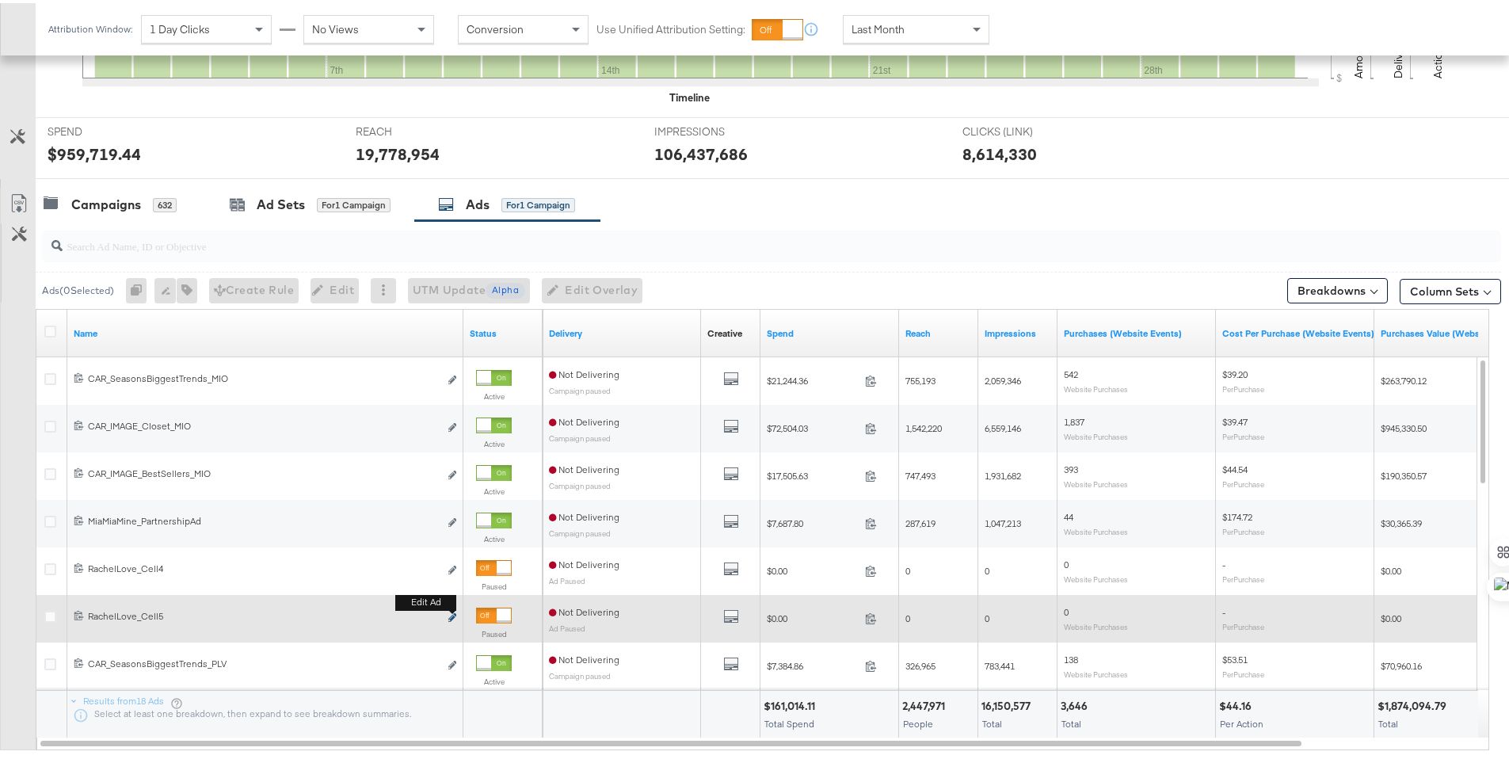
click at [453, 614] on icon "link" at bounding box center [452, 614] width 8 height 9
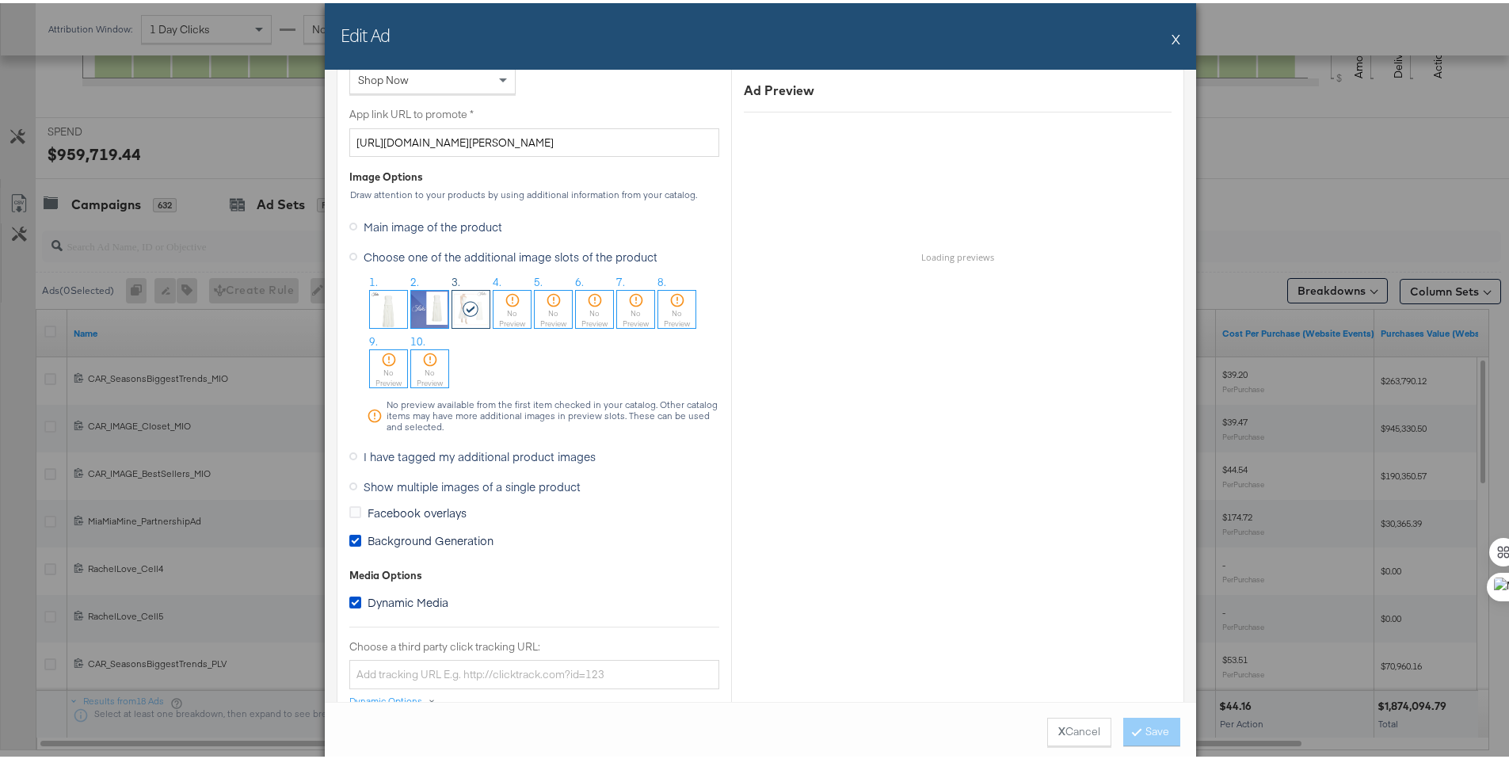
scroll to position [1149, 0]
click at [1069, 720] on button "X Cancel" at bounding box center [1079, 729] width 64 height 29
